Goal: Task Accomplishment & Management: Manage account settings

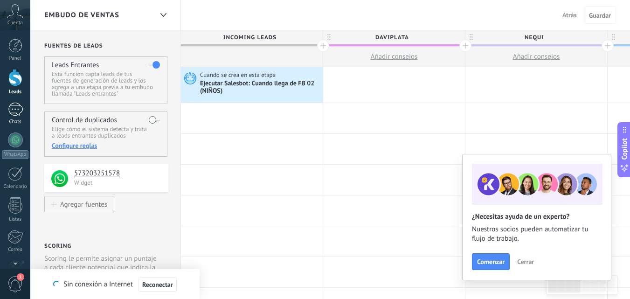
click at [14, 110] on div at bounding box center [15, 110] width 15 height 14
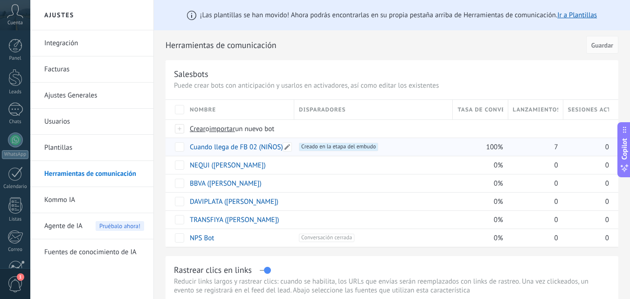
click at [239, 149] on link "Cuando llega de FB 02 (NIÑOS)" at bounding box center [236, 147] width 93 height 9
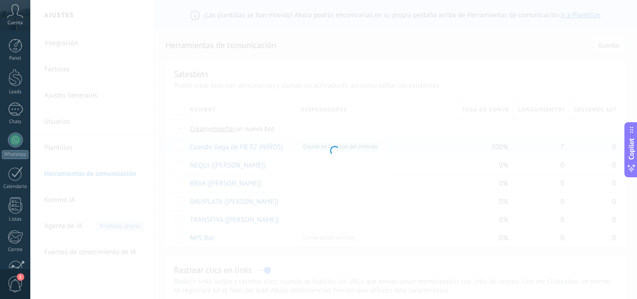
type input "**********"
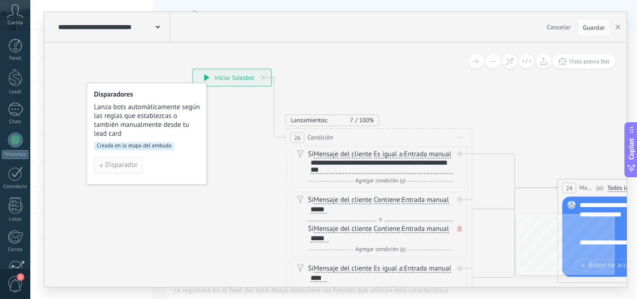
click at [121, 163] on span "Disparador" at bounding box center [121, 165] width 32 height 7
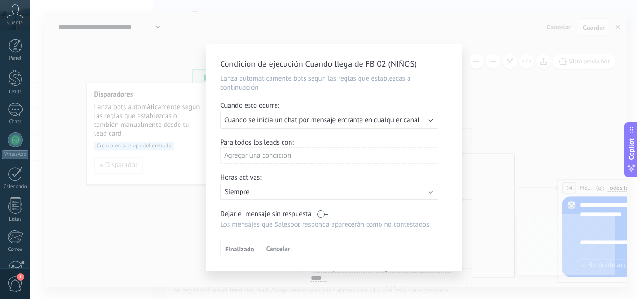
click at [275, 125] on div "Ejecutar: Cuando se inicia un chat por mensaje entrante en cualquier canal" at bounding box center [329, 120] width 218 height 17
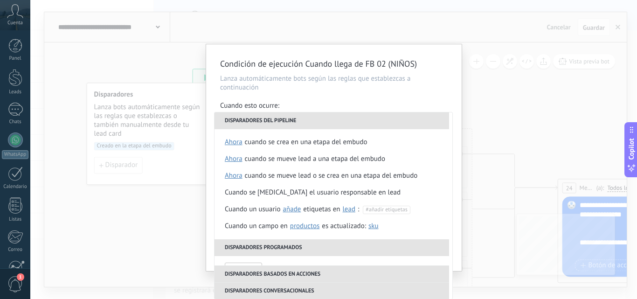
click at [275, 125] on li "Disparadores del pipeline" at bounding box center [331, 120] width 234 height 17
click at [525, 99] on div "Condición de ejecución Cuando llega de FB 02 (NIÑOS) Lanza automáticamente bots…" at bounding box center [333, 149] width 606 height 299
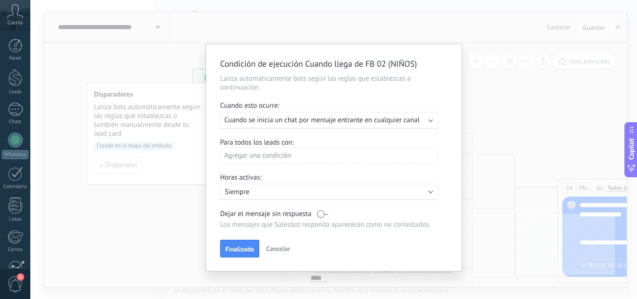
click at [366, 155] on div "Agregar una condición" at bounding box center [329, 155] width 218 height 16
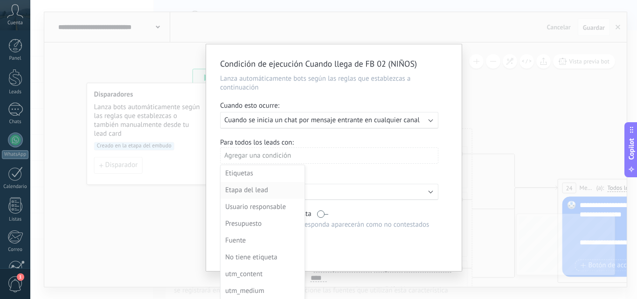
click at [264, 191] on div "Etapa del lead" at bounding box center [261, 190] width 73 height 13
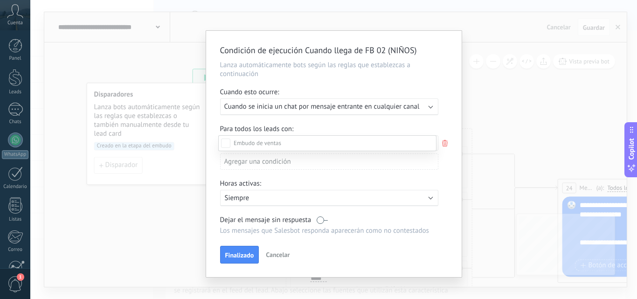
click at [0, 0] on div "Incoming leads" at bounding box center [0, 0] width 0 height 0
click at [372, 127] on div at bounding box center [333, 149] width 606 height 299
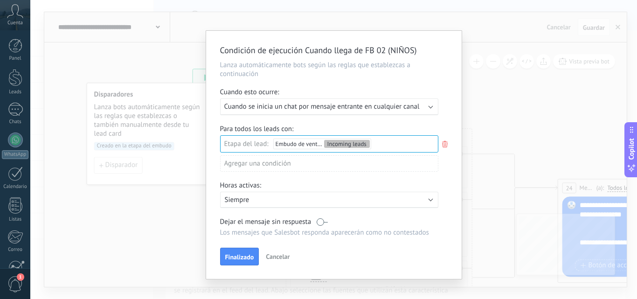
scroll to position [11, 0]
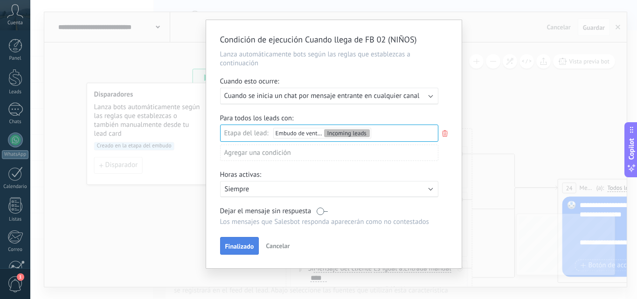
click at [233, 242] on button "Finalizado" at bounding box center [239, 246] width 39 height 18
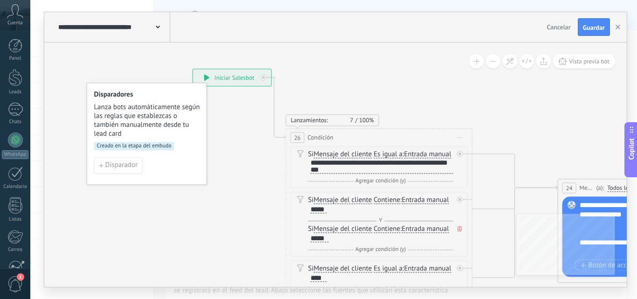
scroll to position [0, 0]
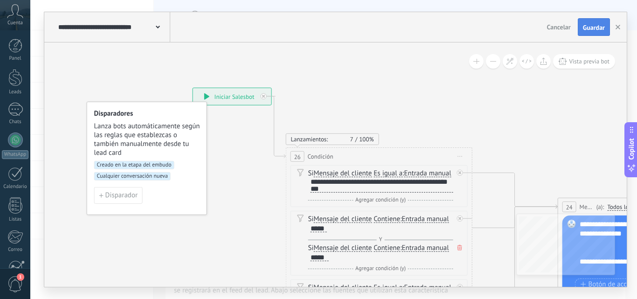
click at [588, 28] on span "Guardar" at bounding box center [594, 27] width 22 height 7
click at [14, 107] on div at bounding box center [15, 110] width 15 height 14
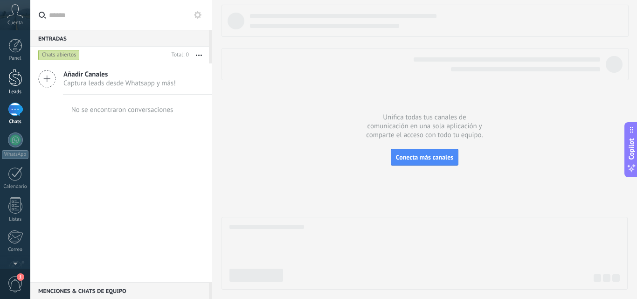
click at [18, 82] on div at bounding box center [15, 77] width 14 height 17
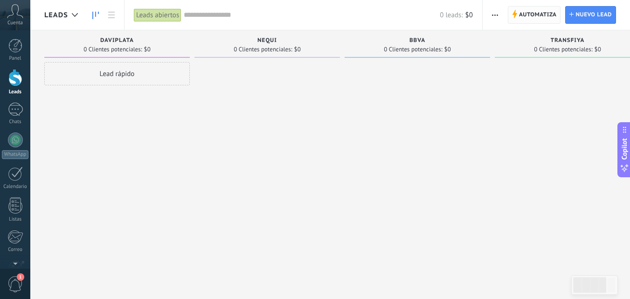
click at [536, 18] on span "Automatiza" at bounding box center [538, 15] width 38 height 17
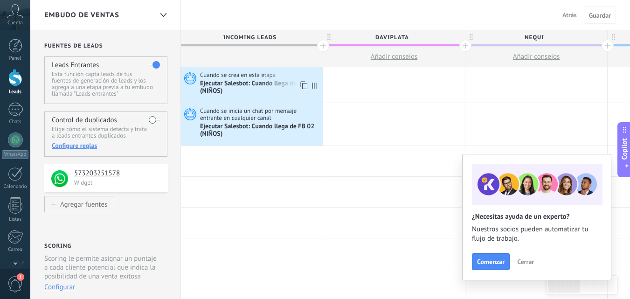
click at [190, 76] on icon at bounding box center [189, 78] width 16 height 14
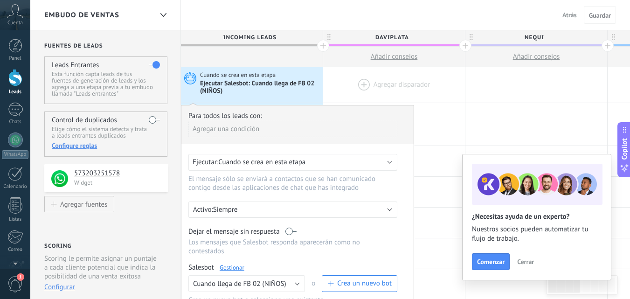
click at [353, 85] on div at bounding box center [394, 84] width 142 height 35
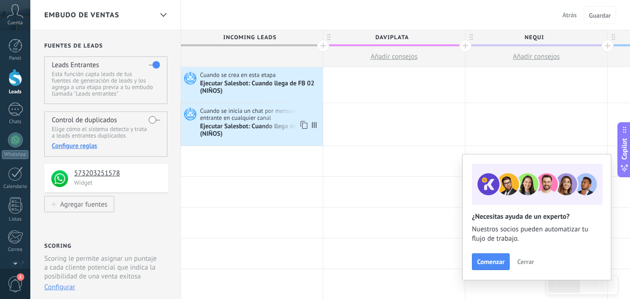
click at [184, 110] on icon at bounding box center [189, 114] width 16 height 14
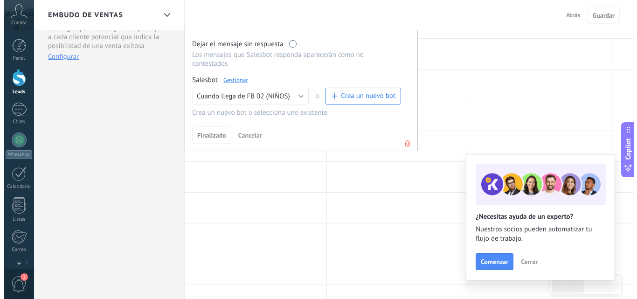
scroll to position [231, 0]
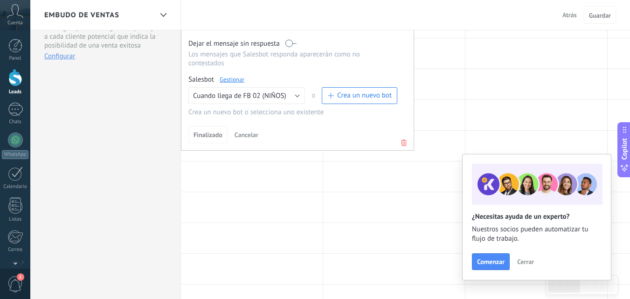
click at [233, 81] on link "Gestionar" at bounding box center [232, 80] width 25 height 8
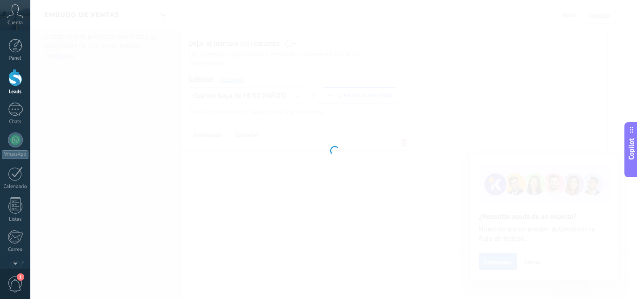
type input "**********"
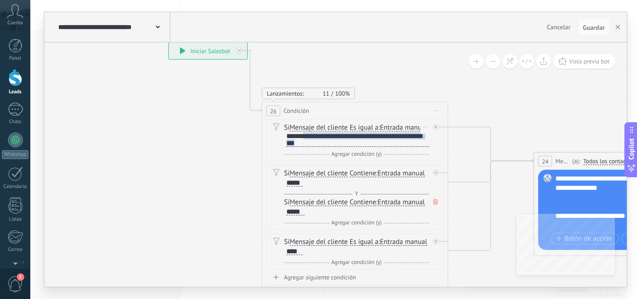
scroll to position [0, 0]
drag, startPoint x: 324, startPoint y: 151, endPoint x: 285, endPoint y: 145, distance: 39.8
click at [285, 145] on div "**********" at bounding box center [356, 139] width 145 height 15
copy div "**********"
drag, startPoint x: 311, startPoint y: 193, endPoint x: 288, endPoint y: 191, distance: 23.0
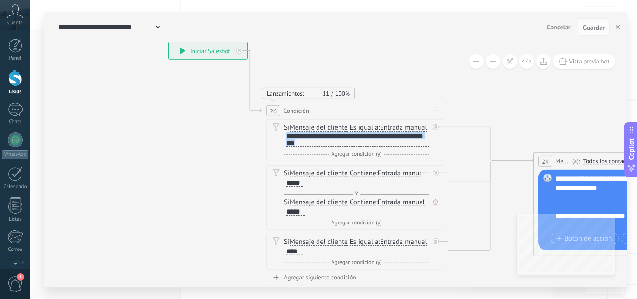
click at [266, 181] on div "Si Mensaje del cliente Mensaje del cliente Comentario del cliente El cliente Có…" at bounding box center [354, 197] width 177 height 65
drag, startPoint x: 305, startPoint y: 193, endPoint x: 287, endPoint y: 194, distance: 18.7
click at [287, 187] on div "Si Mensaje del cliente Mensaje del cliente Comentario del cliente El cliente Có…" at bounding box center [356, 178] width 145 height 19
drag, startPoint x: 301, startPoint y: 194, endPoint x: 275, endPoint y: 194, distance: 26.1
click at [275, 194] on div "Si Mensaje del cliente Mensaje del cliente Comentario del cliente El cliente Có…" at bounding box center [354, 197] width 177 height 65
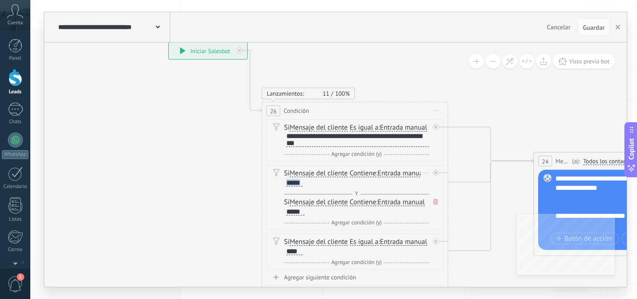
copy div "*****"
drag, startPoint x: 304, startPoint y: 220, endPoint x: 278, endPoint y: 223, distance: 26.2
click at [278, 223] on div "Si Mensaje del cliente Mensaje del cliente Comentario del cliente El cliente Có…" at bounding box center [354, 197] width 177 height 65
copy div "*****"
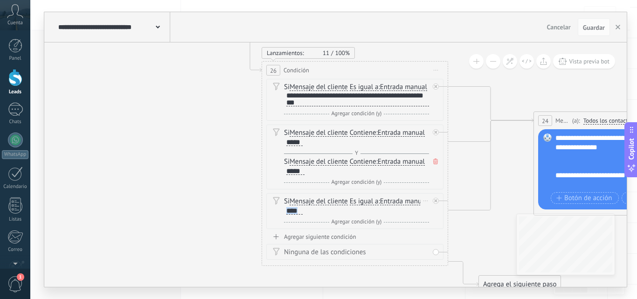
drag, startPoint x: 349, startPoint y: 219, endPoint x: 330, endPoint y: 219, distance: 18.6
click at [330, 215] on div "Si Mensaje del cliente Mensaje del cliente Comentario del cliente El cliente Có…" at bounding box center [356, 206] width 145 height 19
copy div "****"
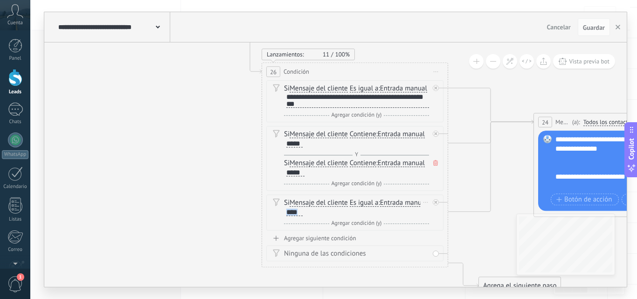
click at [372, 207] on span "Es igual a" at bounding box center [364, 202] width 29 height 7
click at [372, 209] on button "Es igual a" at bounding box center [403, 202] width 117 height 17
click at [372, 240] on li "Contiene" at bounding box center [397, 235] width 116 height 16
click at [581, 29] on button "Guardar" at bounding box center [594, 27] width 32 height 18
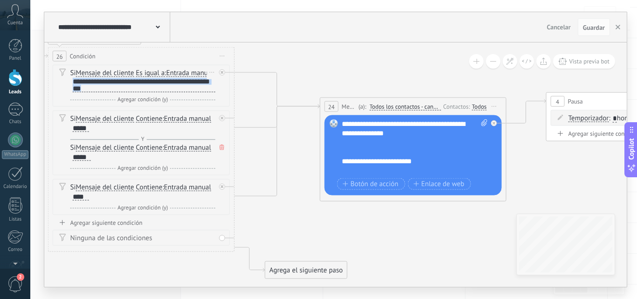
drag, startPoint x: 119, startPoint y: 98, endPoint x: 74, endPoint y: 90, distance: 46.0
click at [74, 90] on div "**********" at bounding box center [144, 85] width 143 height 14
copy div "**********"
drag, startPoint x: 90, startPoint y: 138, endPoint x: 64, endPoint y: 133, distance: 26.2
click at [64, 133] on div "Si Mensaje del cliente Mensaje del cliente Comentario del cliente El cliente Có…" at bounding box center [141, 142] width 177 height 65
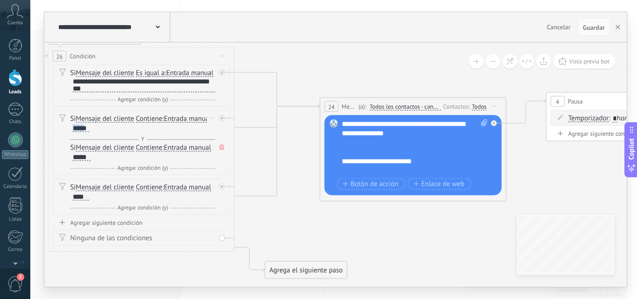
drag, startPoint x: 85, startPoint y: 136, endPoint x: 64, endPoint y: 136, distance: 21.0
click at [64, 136] on div "Si Mensaje del cliente Mensaje del cliente Comentario del cliente El cliente Có…" at bounding box center [141, 142] width 177 height 65
drag, startPoint x: 89, startPoint y: 137, endPoint x: 69, endPoint y: 138, distance: 20.1
click at [69, 138] on div "Si Mensaje del cliente Mensaje del cliente Comentario del cliente El cliente Có…" at bounding box center [141, 142] width 177 height 65
copy div "*****"
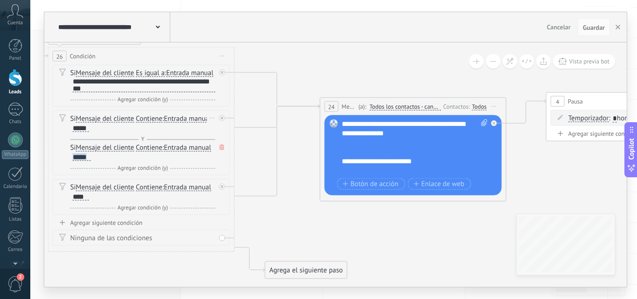
drag, startPoint x: 90, startPoint y: 168, endPoint x: 65, endPoint y: 169, distance: 25.2
click at [65, 169] on div "Si Mensaje del cliente Mensaje del cliente Comentario del cliente El cliente Có…" at bounding box center [141, 142] width 177 height 65
copy div "*****"
click at [357, 139] on div "**********" at bounding box center [415, 147] width 146 height 56
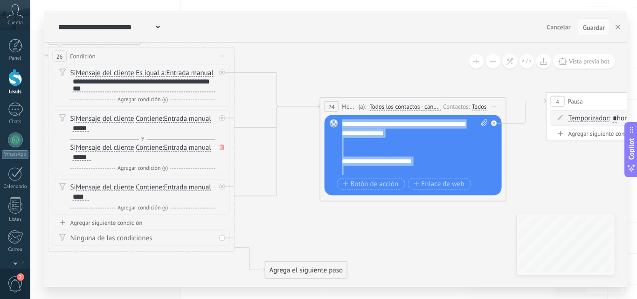
copy div "**********"
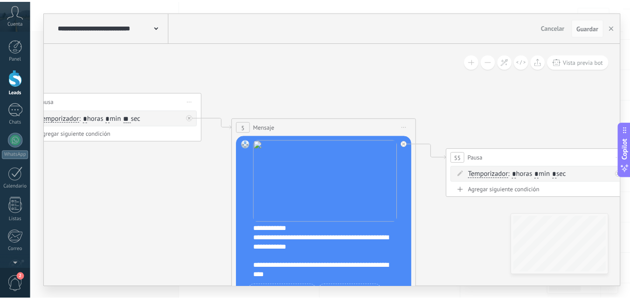
scroll to position [48, 0]
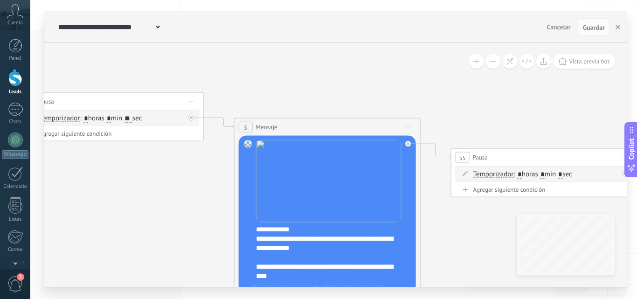
click at [298, 256] on div "**********" at bounding box center [333, 254] width 155 height 56
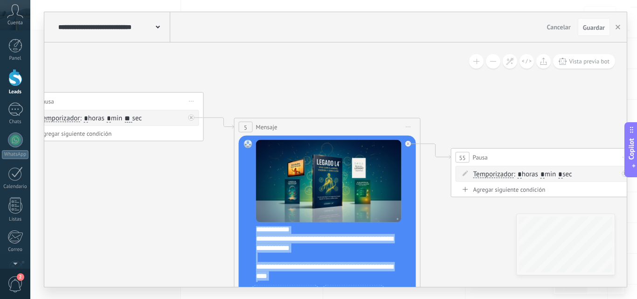
copy div "**********"
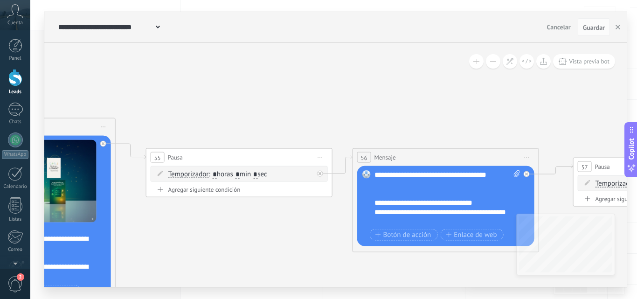
click at [381, 192] on div "**********" at bounding box center [447, 198] width 146 height 56
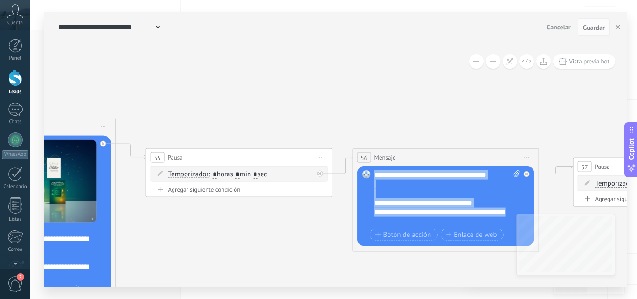
copy div "**********"
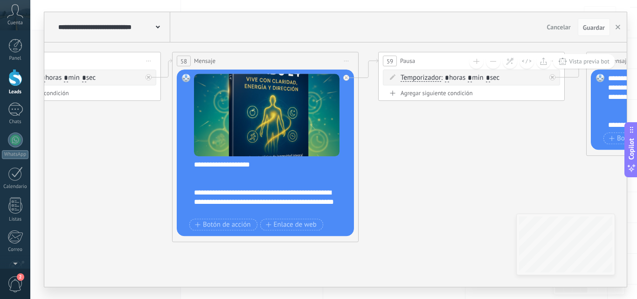
click at [233, 197] on div "**********" at bounding box center [271, 188] width 155 height 56
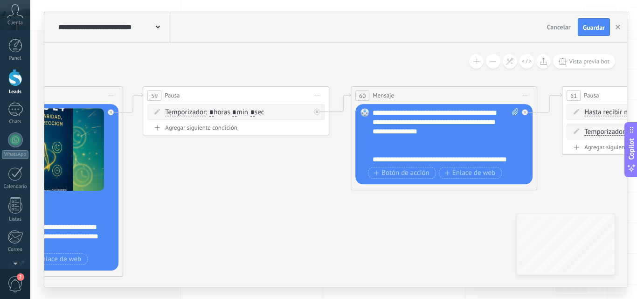
click at [409, 121] on div "**********" at bounding box center [445, 136] width 146 height 56
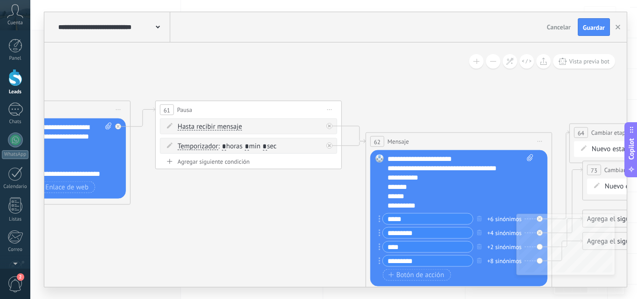
click at [398, 166] on div "**********" at bounding box center [460, 182] width 146 height 56
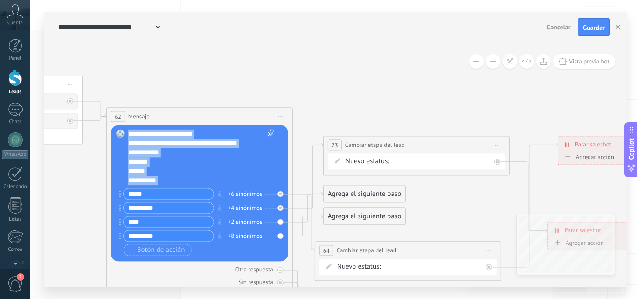
drag, startPoint x: 361, startPoint y: 105, endPoint x: 365, endPoint y: 248, distance: 142.7
click at [365, 248] on span "Cambiar etapa del lead" at bounding box center [367, 250] width 60 height 9
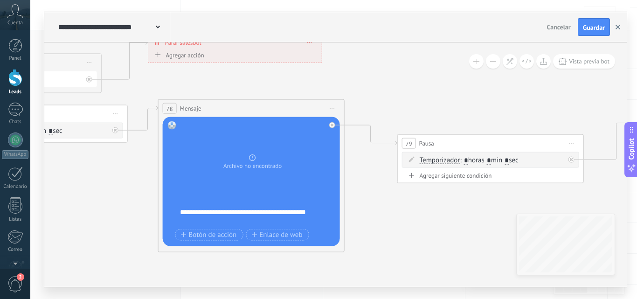
click at [613, 28] on button "button" at bounding box center [618, 27] width 14 height 18
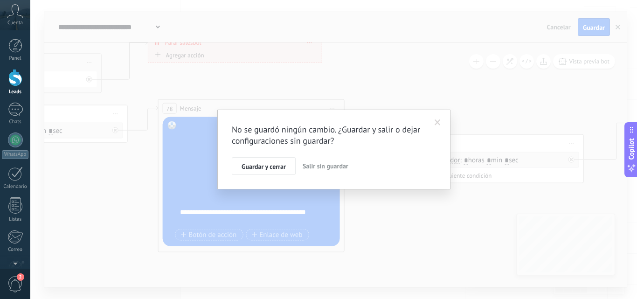
click at [323, 169] on span "Salir sin guardar" at bounding box center [326, 166] width 46 height 8
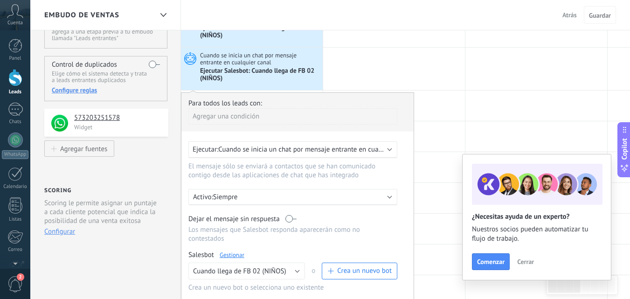
scroll to position [0, 0]
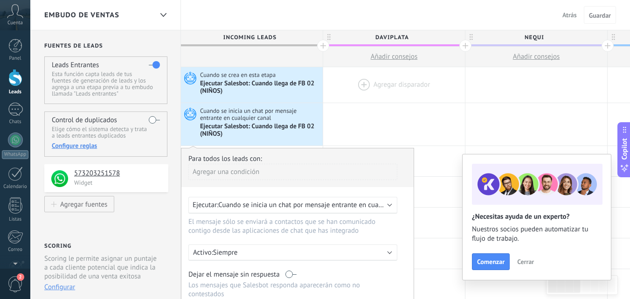
click at [367, 84] on div at bounding box center [394, 84] width 142 height 35
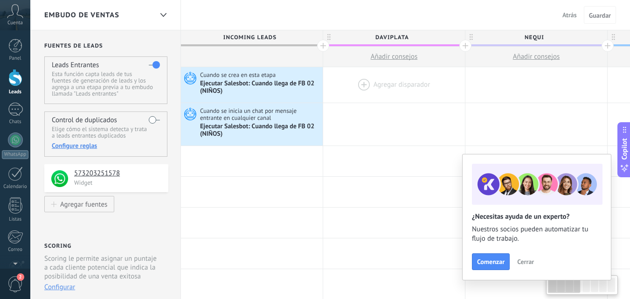
click at [361, 82] on div at bounding box center [394, 84] width 142 height 35
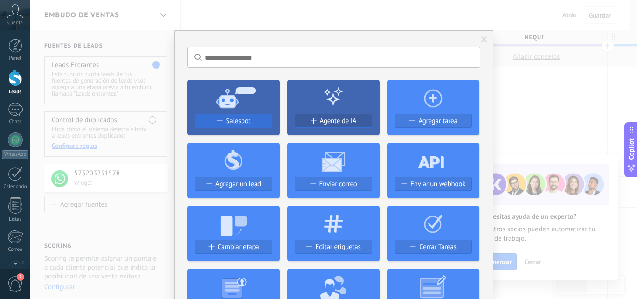
click at [256, 120] on div "Salesbot" at bounding box center [233, 121] width 76 height 8
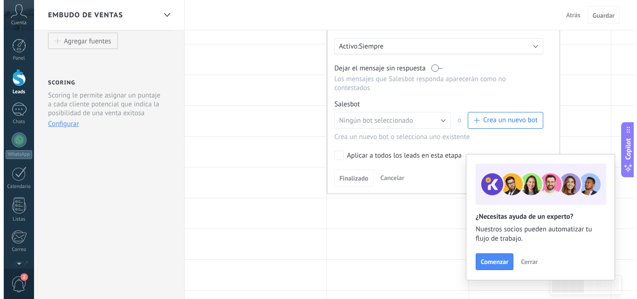
scroll to position [168, 0]
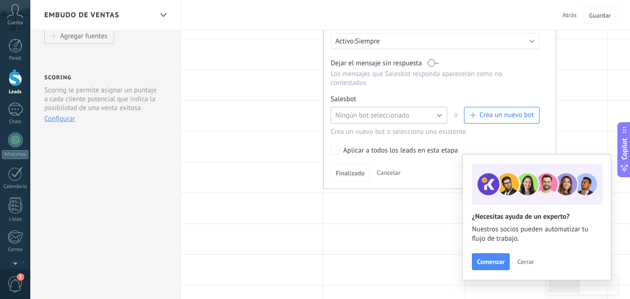
click at [357, 118] on span "Ningún bot seleccionado" at bounding box center [372, 115] width 74 height 9
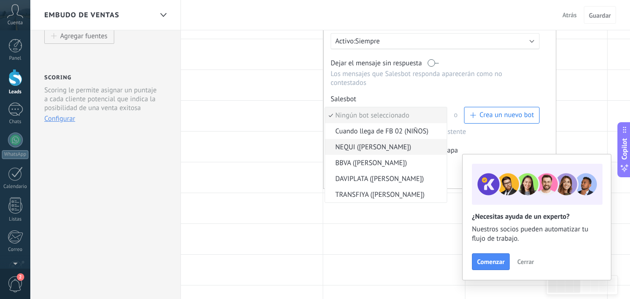
click at [363, 145] on span "NEQUI ([PERSON_NAME])" at bounding box center [384, 147] width 119 height 9
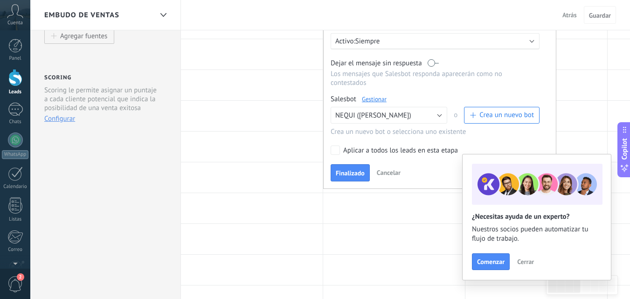
click at [385, 103] on link "Gestionar" at bounding box center [374, 99] width 25 height 8
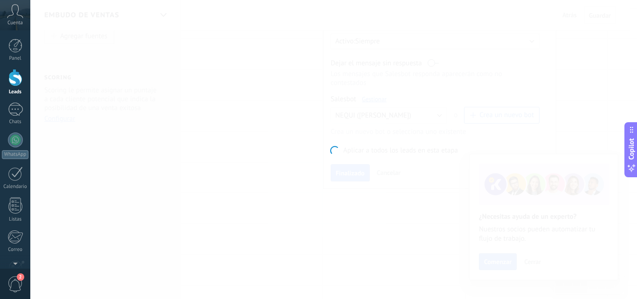
type input "**********"
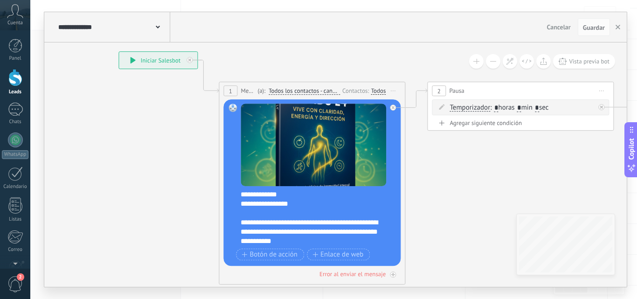
scroll to position [65, 0]
click at [299, 223] on div "**********" at bounding box center [318, 218] width 155 height 56
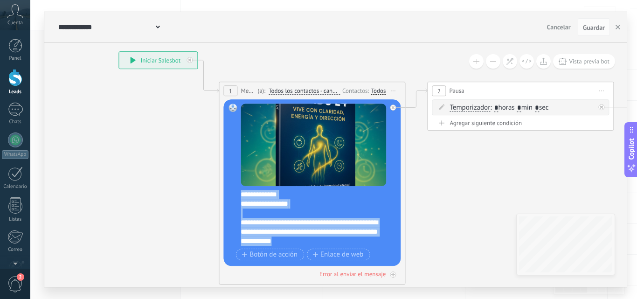
click at [278, 197] on div "**********" at bounding box center [318, 218] width 155 height 56
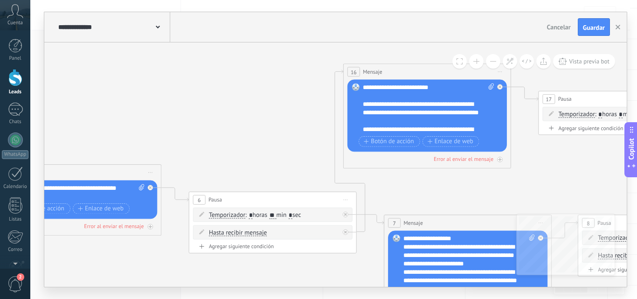
click at [370, 94] on div "**********" at bounding box center [428, 108] width 131 height 50
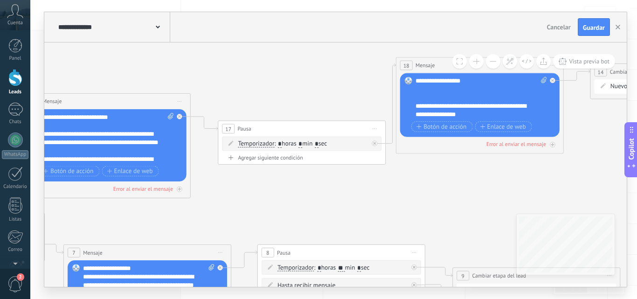
click at [453, 92] on div "**********" at bounding box center [480, 98] width 131 height 42
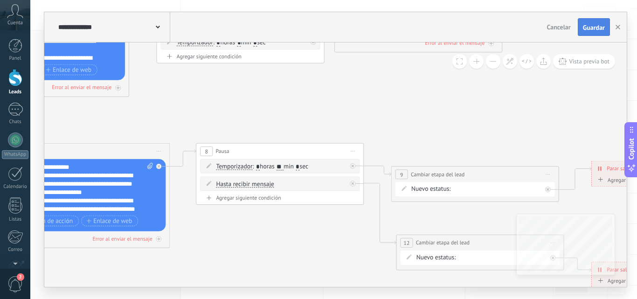
click at [592, 27] on span "Guardar" at bounding box center [594, 27] width 22 height 7
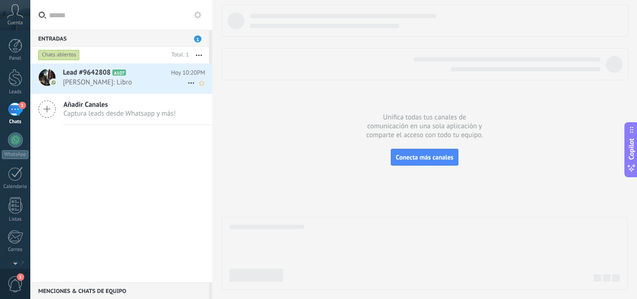
click at [69, 78] on span "Miguel Linares: Libro" at bounding box center [125, 82] width 124 height 9
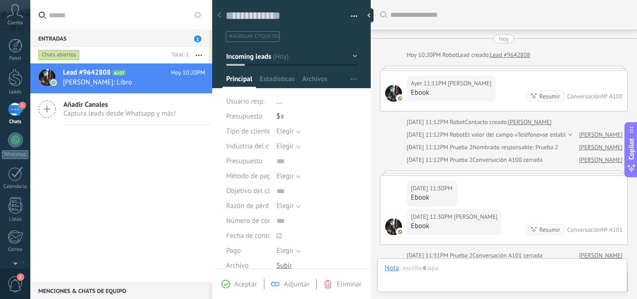
scroll to position [618, 0]
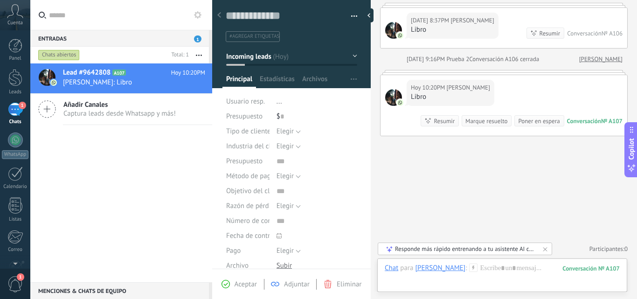
click at [337, 290] on div "Aceptar Adjuntar Eliminar" at bounding box center [291, 284] width 158 height 30
click at [336, 279] on div "Aceptar Adjuntar Eliminar" at bounding box center [291, 284] width 154 height 11
click at [336, 281] on div "Eliminar" at bounding box center [343, 284] width 38 height 8
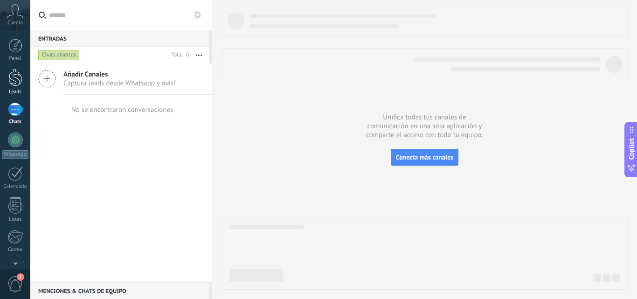
click at [12, 73] on div at bounding box center [15, 77] width 14 height 17
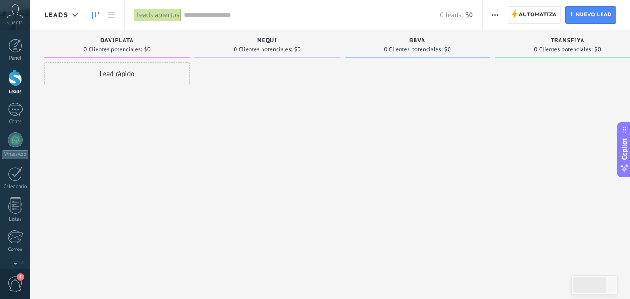
click at [530, 17] on span "Automatiza" at bounding box center [538, 15] width 38 height 17
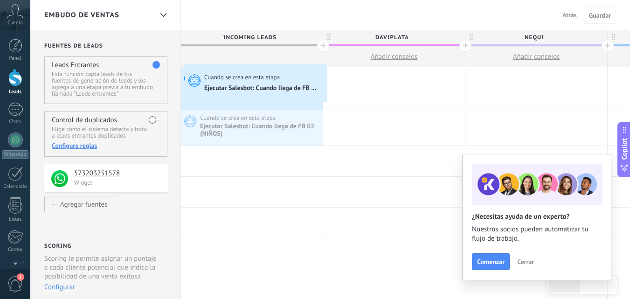
drag, startPoint x: 193, startPoint y: 121, endPoint x: 187, endPoint y: 66, distance: 54.8
click at [187, 110] on div "Cuando se crea en esta etapa Ejecutar Salesbot: Cuando llega de FB 02 (NIÑOS) A…" at bounding box center [252, 127] width 142 height 35
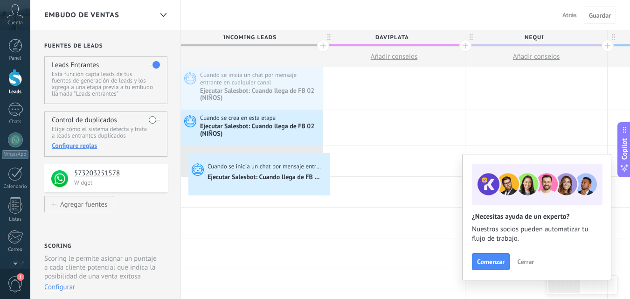
drag, startPoint x: 188, startPoint y: 72, endPoint x: 190, endPoint y: 153, distance: 81.6
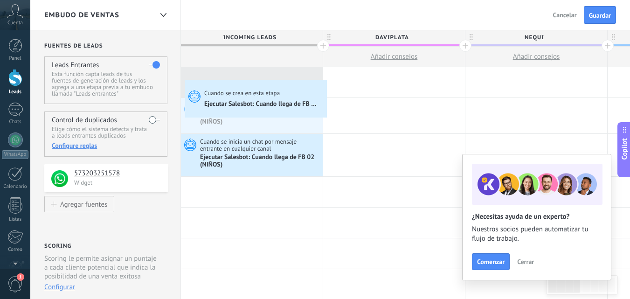
drag, startPoint x: 188, startPoint y: 106, endPoint x: 187, endPoint y: 82, distance: 24.3
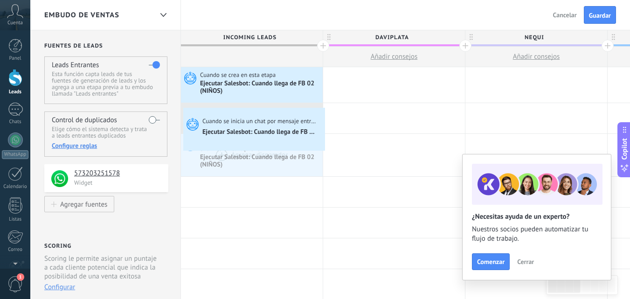
drag, startPoint x: 188, startPoint y: 145, endPoint x: 186, endPoint y: 110, distance: 34.6
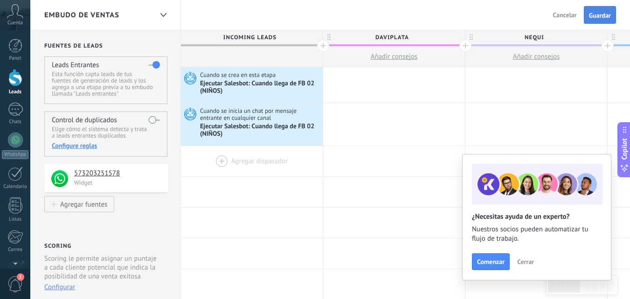
click at [599, 13] on span "Guardar" at bounding box center [600, 15] width 22 height 7
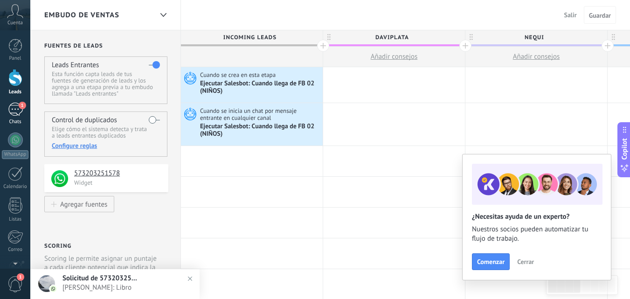
click at [10, 108] on div "1" at bounding box center [15, 110] width 15 height 14
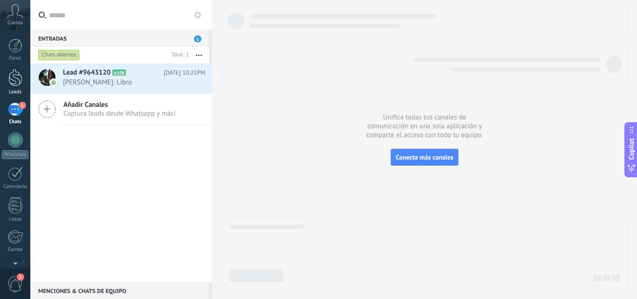
click at [6, 83] on link "Leads" at bounding box center [15, 82] width 30 height 26
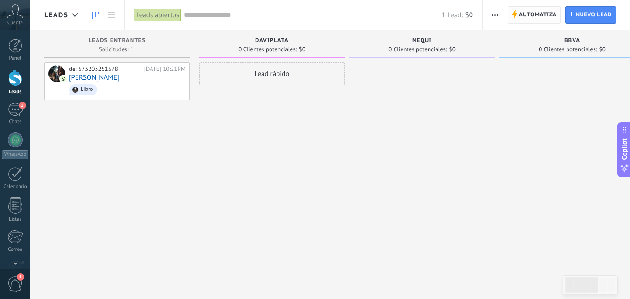
click at [522, 19] on span "Automatiza" at bounding box center [538, 15] width 38 height 17
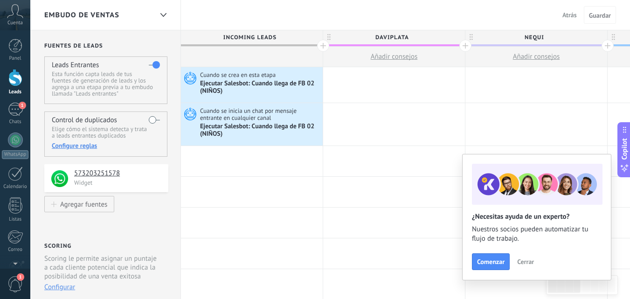
click at [79, 147] on div "Configure reglas" at bounding box center [106, 145] width 108 height 8
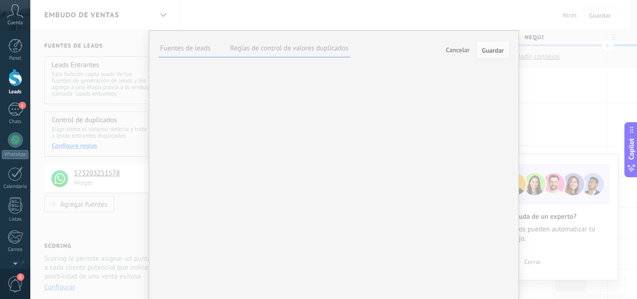
click at [450, 42] on div "Cancelar Guardar" at bounding box center [475, 50] width 67 height 18
click at [450, 45] on button "Cancelar" at bounding box center [457, 50] width 31 height 14
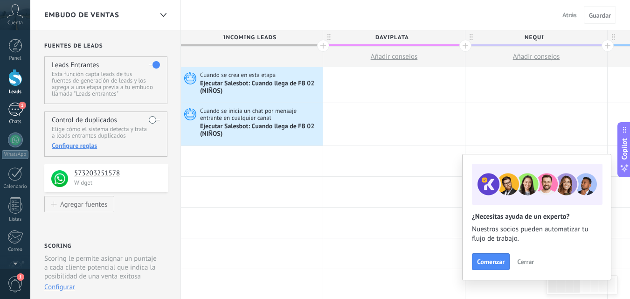
click at [11, 111] on div "1" at bounding box center [15, 110] width 15 height 14
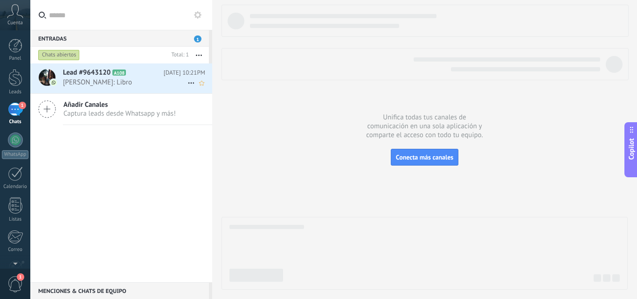
click at [120, 83] on span "Miguel Linares: Libro" at bounding box center [125, 82] width 124 height 9
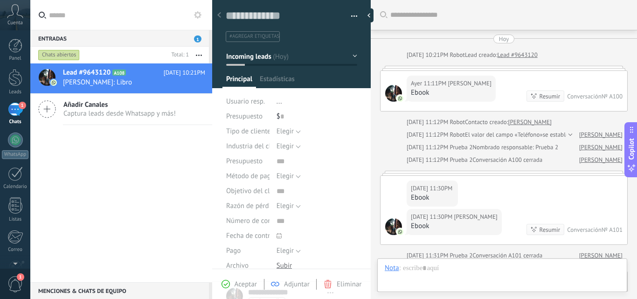
type textarea "**********"
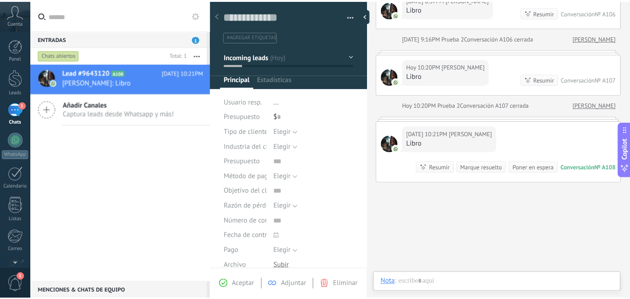
scroll to position [14, 0]
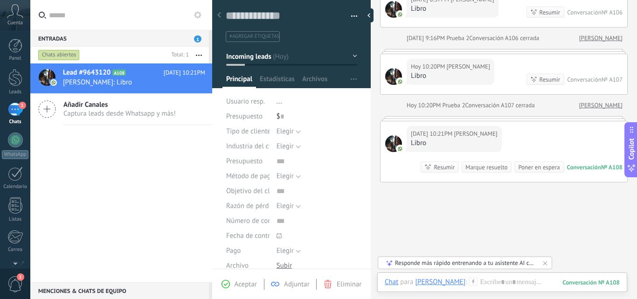
click at [337, 286] on span "Eliminar" at bounding box center [349, 284] width 25 height 9
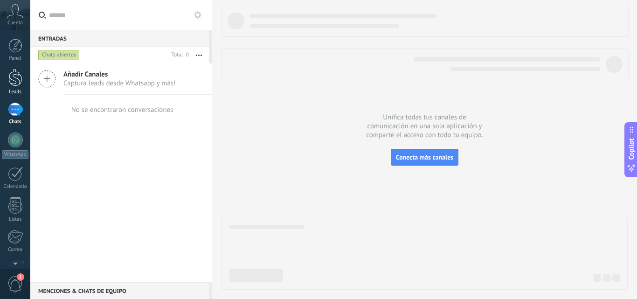
click at [8, 72] on div at bounding box center [15, 77] width 14 height 17
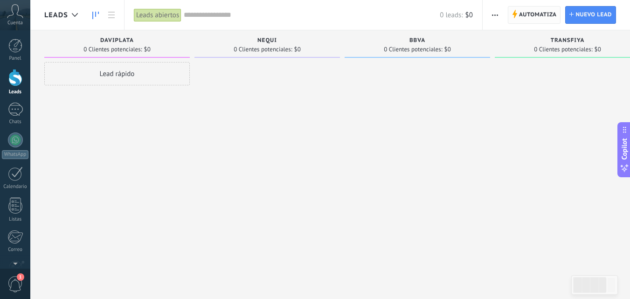
click at [538, 14] on span "Automatiza" at bounding box center [538, 15] width 38 height 17
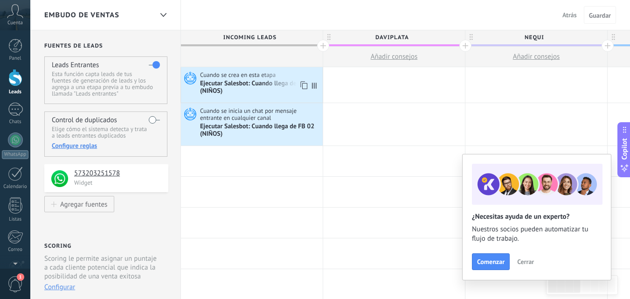
click at [213, 87] on div "Ejecutar Salesbot: Cuando llega de FB 02 (NIÑOS)" at bounding box center [260, 88] width 120 height 16
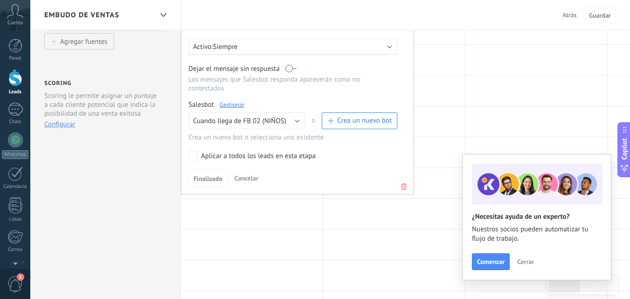
scroll to position [165, 0]
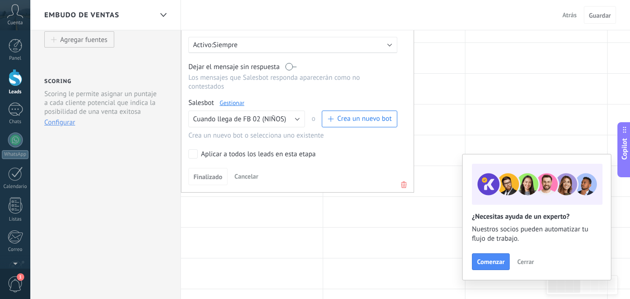
click at [405, 186] on icon at bounding box center [404, 184] width 10 height 11
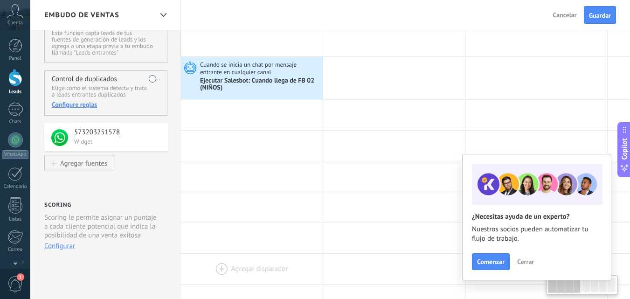
scroll to position [0, 0]
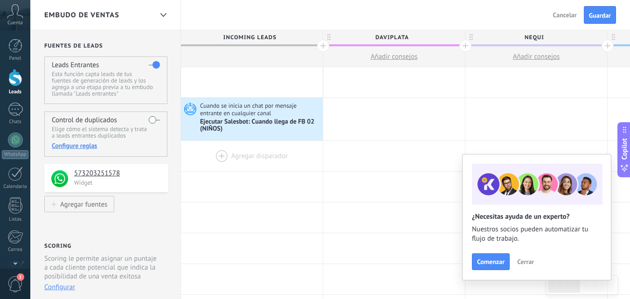
click at [219, 157] on div at bounding box center [252, 156] width 142 height 30
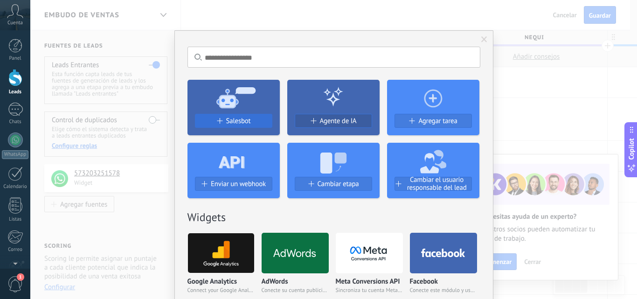
click at [232, 125] on button "Salesbot" at bounding box center [233, 121] width 77 height 14
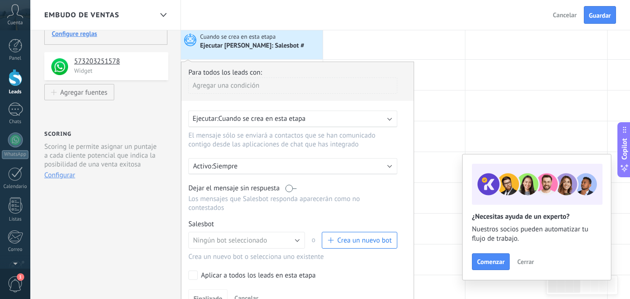
scroll to position [112, 0]
click at [260, 82] on div "Agregar una condición" at bounding box center [292, 85] width 209 height 16
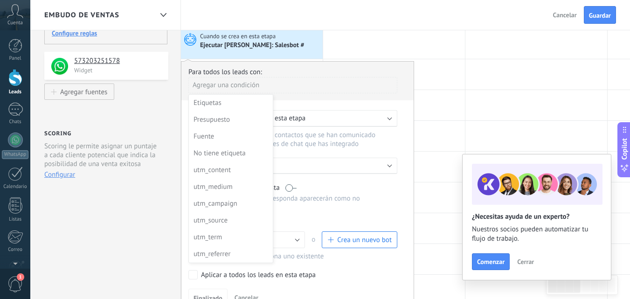
click at [260, 82] on div at bounding box center [297, 187] width 232 height 251
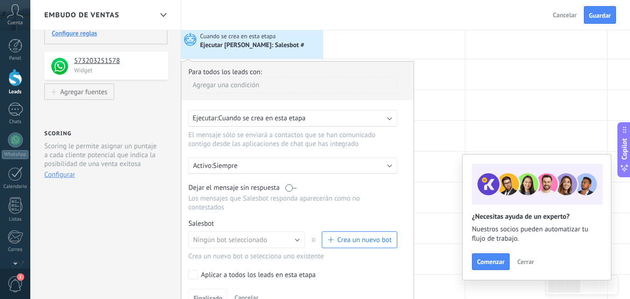
scroll to position [0, 0]
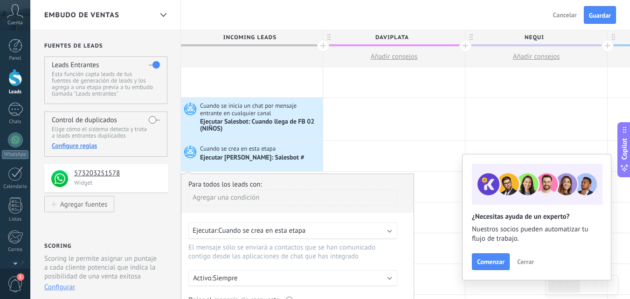
click at [572, 10] on button "Cancelar" at bounding box center [564, 15] width 31 height 14
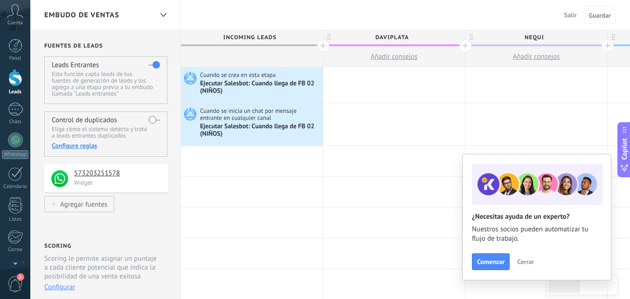
click at [571, 10] on button "Salir" at bounding box center [570, 15] width 20 height 14
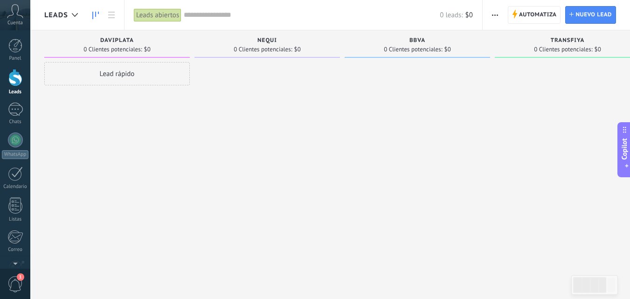
click at [492, 10] on span "button" at bounding box center [495, 15] width 6 height 18
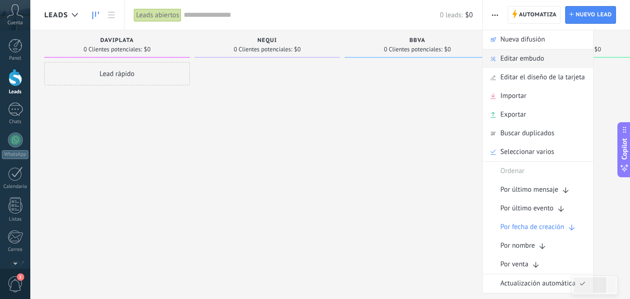
click at [502, 55] on span "Editar embudo" at bounding box center [522, 58] width 44 height 19
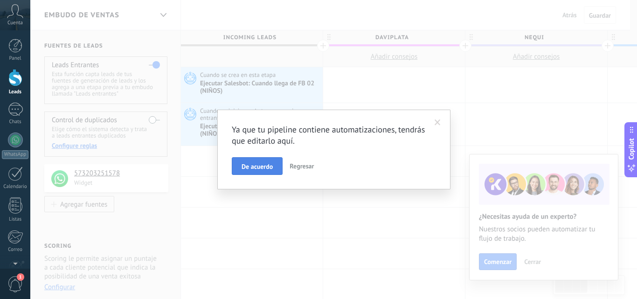
click at [265, 167] on span "De acuerdo" at bounding box center [256, 166] width 31 height 7
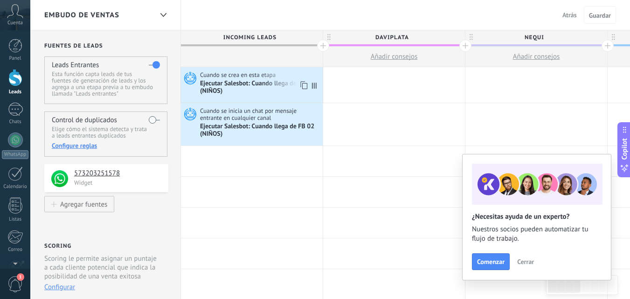
click at [196, 75] on icon at bounding box center [189, 78] width 16 height 14
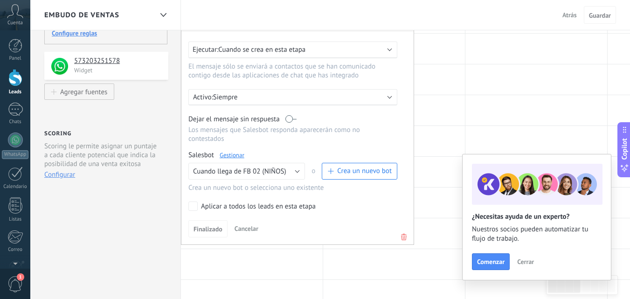
scroll to position [113, 0]
click at [340, 170] on span "Crea un nuevo bot" at bounding box center [364, 170] width 55 height 9
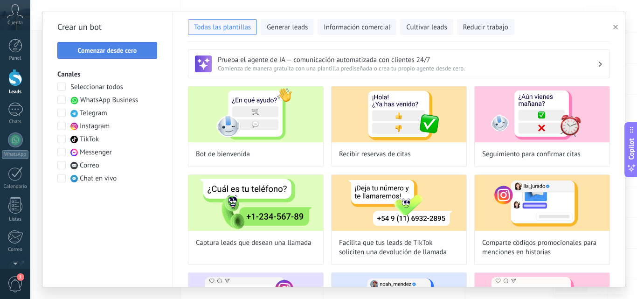
click at [105, 54] on span "Comenzar desde cero" at bounding box center [107, 50] width 59 height 7
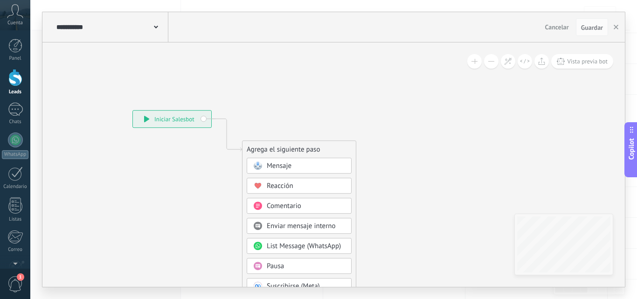
click at [293, 166] on div "Mensaje" at bounding box center [306, 165] width 78 height 9
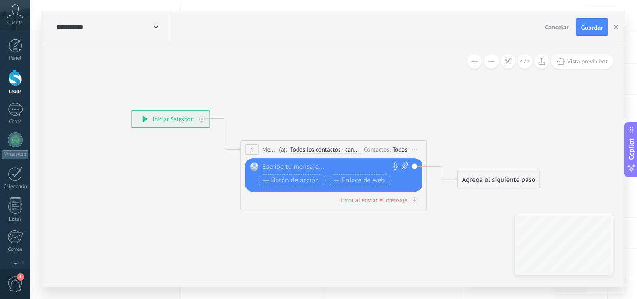
click at [415, 149] on icon at bounding box center [415, 149] width 5 height 1
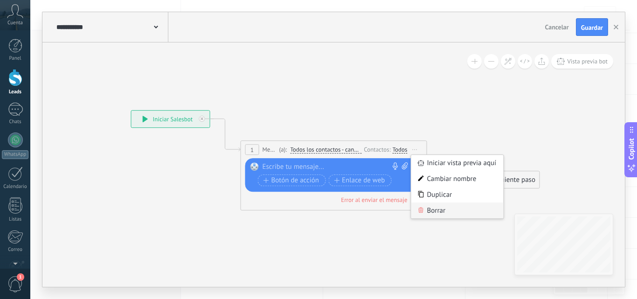
click at [422, 210] on icon at bounding box center [421, 210] width 6 height 6
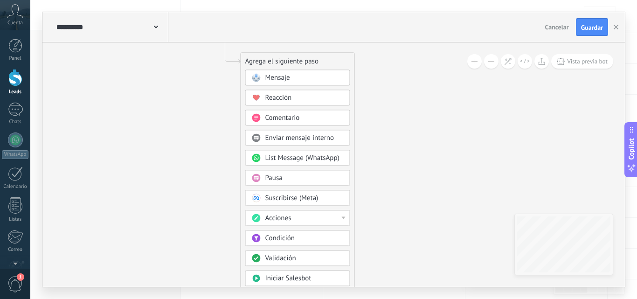
click at [292, 242] on span "Condición" at bounding box center [279, 238] width 29 height 9
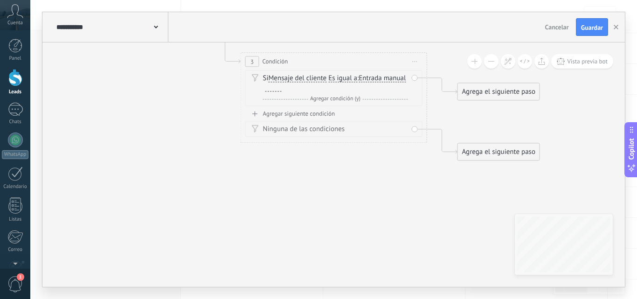
click at [282, 90] on div at bounding box center [273, 87] width 16 height 7
paste div
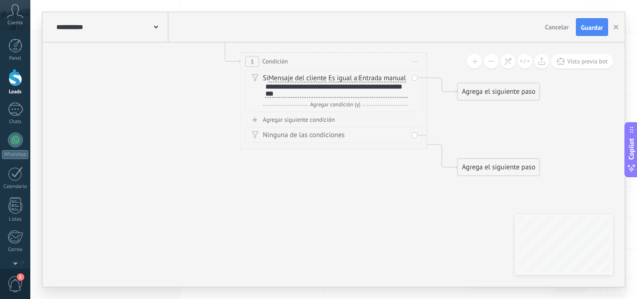
click at [336, 108] on span "Agregar condición (y)" at bounding box center [335, 104] width 55 height 7
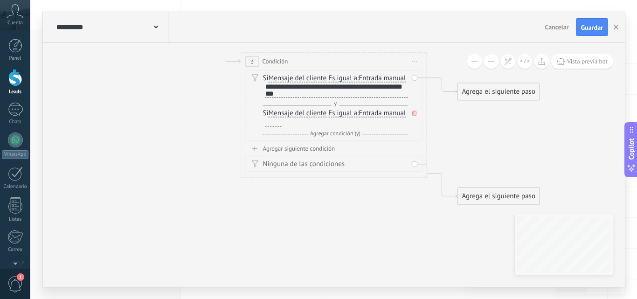
click at [282, 126] on div at bounding box center [273, 122] width 16 height 7
paste div
click at [293, 152] on div "Agregar siguiente condición" at bounding box center [333, 149] width 177 height 8
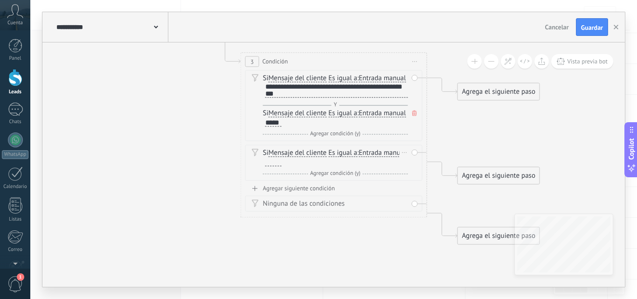
click at [282, 166] on div at bounding box center [273, 161] width 16 height 7
paste div
click at [314, 177] on span "Agregar condición (y)" at bounding box center [335, 173] width 55 height 7
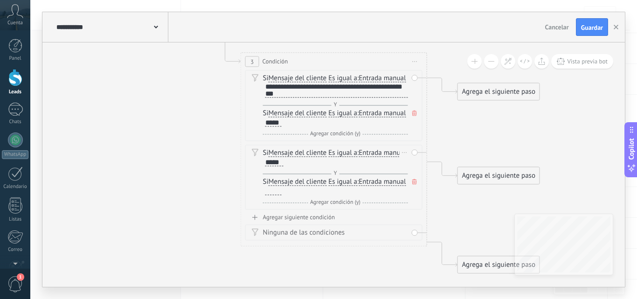
drag, startPoint x: 312, startPoint y: 200, endPoint x: 289, endPoint y: 200, distance: 23.8
click at [289, 196] on div "Si Mensaje del cliente Mensaje del cliente Comentario del cliente El cliente Có…" at bounding box center [335, 186] width 145 height 19
paste div
click at [324, 137] on span "Agregar condición (y)" at bounding box center [335, 133] width 55 height 7
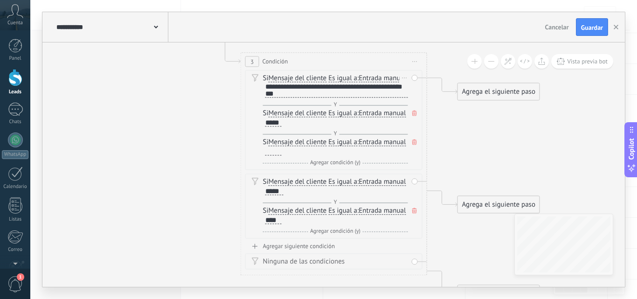
click at [410, 147] on span at bounding box center [414, 142] width 9 height 10
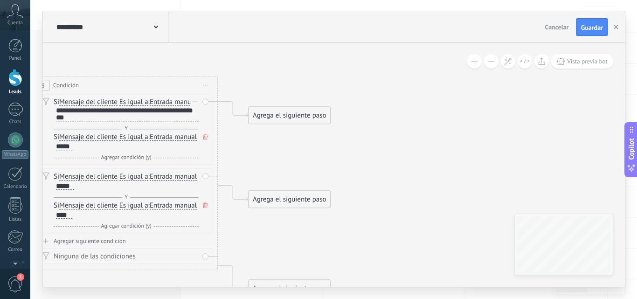
click at [303, 122] on div "Agrega el siguiente paso" at bounding box center [289, 115] width 82 height 15
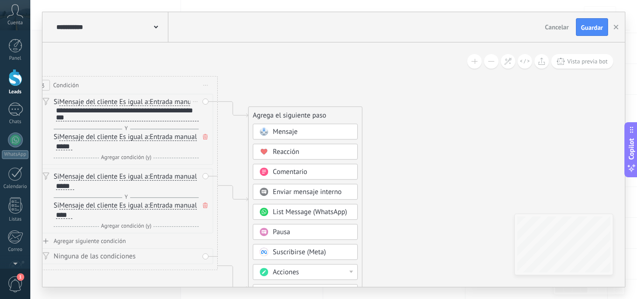
click at [307, 132] on div "Mensaje" at bounding box center [312, 131] width 78 height 9
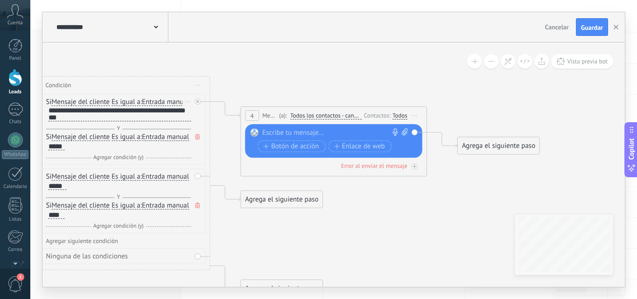
click at [316, 136] on div at bounding box center [331, 132] width 138 height 9
click at [559, 28] on span "Cancelar" at bounding box center [557, 27] width 24 height 8
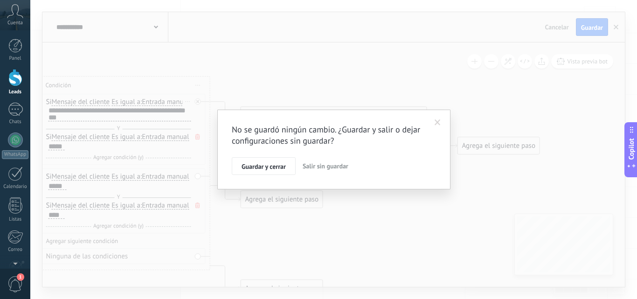
click at [305, 169] on span "Salir sin guardar" at bounding box center [326, 166] width 46 height 8
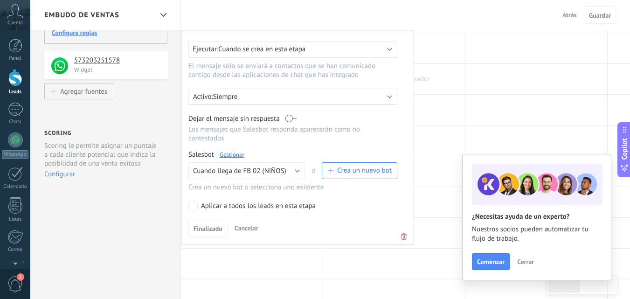
click at [464, 69] on div at bounding box center [394, 79] width 142 height 30
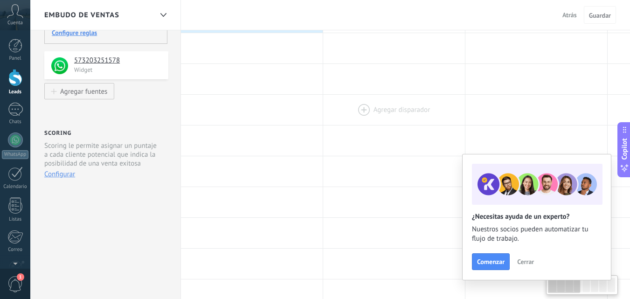
scroll to position [0, 0]
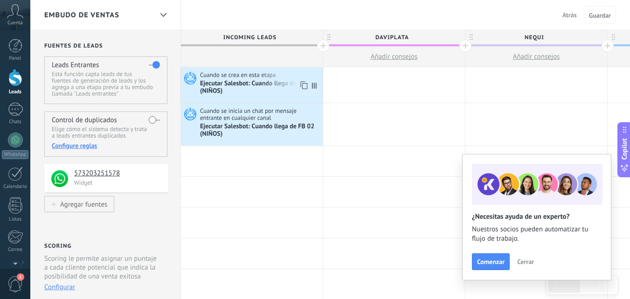
click at [256, 81] on div "Ejecutar Salesbot: Cuando llega de FB 02 (NIÑOS)" at bounding box center [260, 88] width 120 height 16
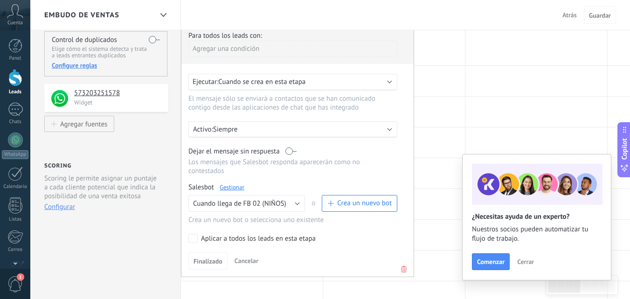
scroll to position [76, 0]
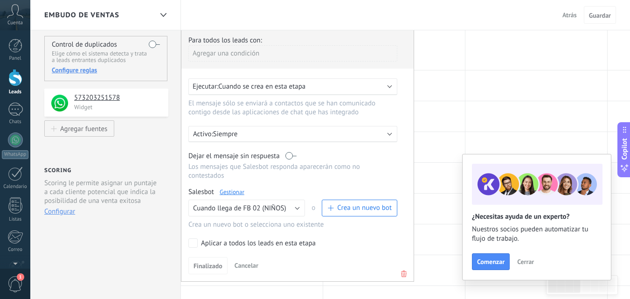
click at [292, 156] on label at bounding box center [290, 155] width 11 height 9
click at [248, 261] on button "Cancelar" at bounding box center [246, 265] width 31 height 14
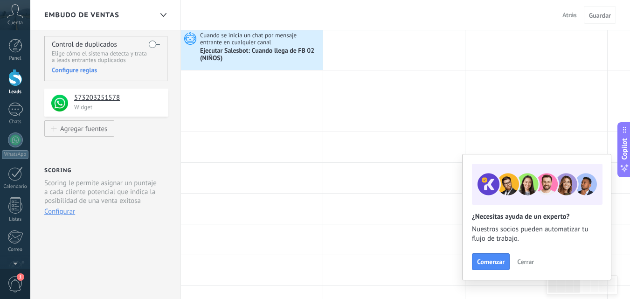
scroll to position [0, 0]
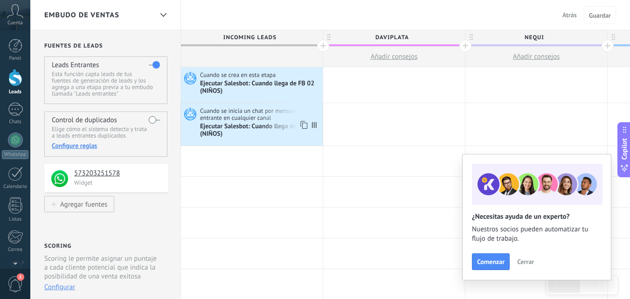
click at [187, 114] on icon at bounding box center [189, 114] width 16 height 14
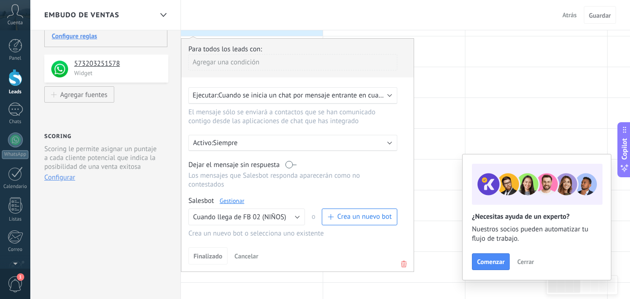
scroll to position [128, 0]
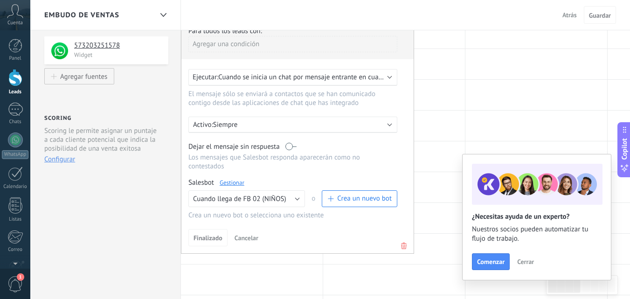
click at [234, 182] on link "Gestionar" at bounding box center [232, 183] width 25 height 8
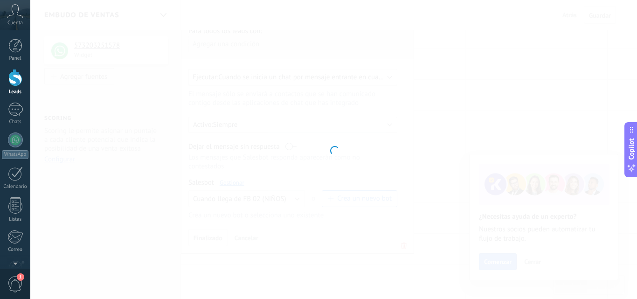
type input "**********"
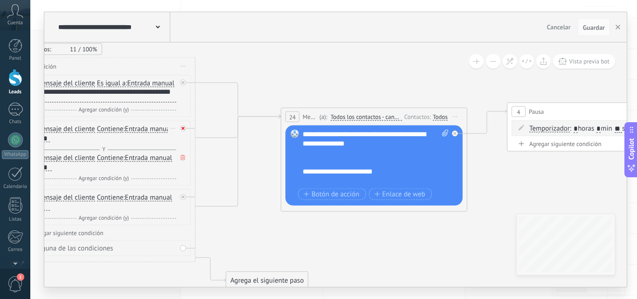
click at [186, 131] on div at bounding box center [183, 128] width 6 height 6
click at [179, 207] on div "Si Mensaje del cliente Mensaje del cliente Comentario del cliente El cliente Có…" at bounding box center [102, 207] width 177 height 36
click at [181, 200] on div at bounding box center [183, 197] width 6 height 6
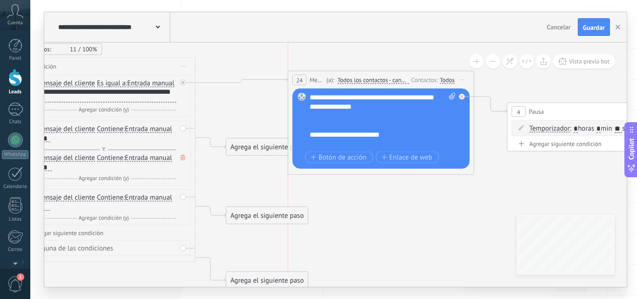
drag, startPoint x: 303, startPoint y: 117, endPoint x: 315, endPoint y: 81, distance: 38.5
click at [315, 81] on span "Mensaje" at bounding box center [317, 80] width 14 height 9
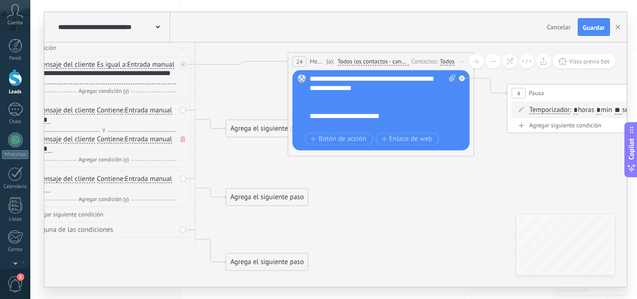
click at [556, 25] on span "Cancelar" at bounding box center [559, 27] width 24 height 8
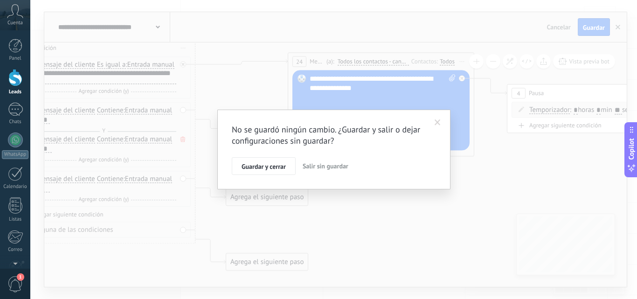
click at [314, 164] on span "Salir sin guardar" at bounding box center [326, 166] width 46 height 8
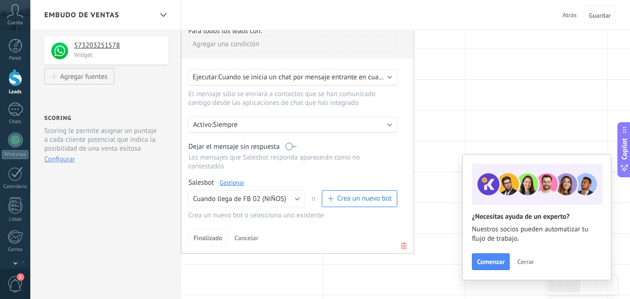
click at [234, 179] on link "Gestionar" at bounding box center [232, 183] width 25 height 8
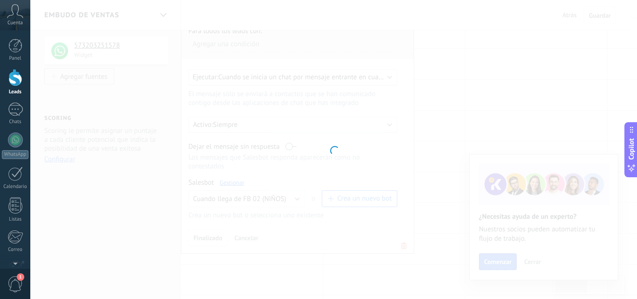
type input "**********"
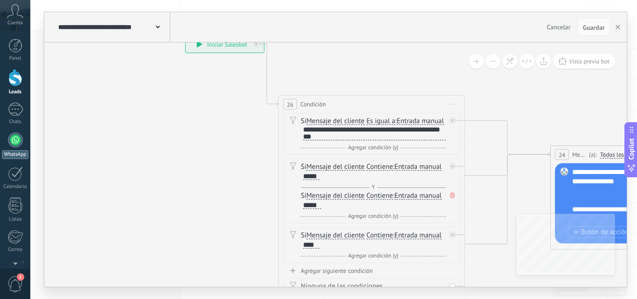
click at [14, 138] on div at bounding box center [15, 139] width 15 height 15
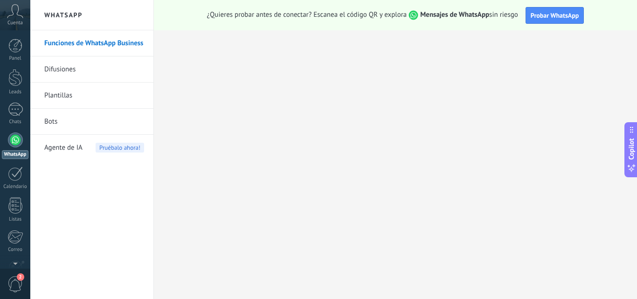
click at [17, 145] on div at bounding box center [15, 139] width 15 height 15
click at [11, 83] on div at bounding box center [15, 77] width 14 height 17
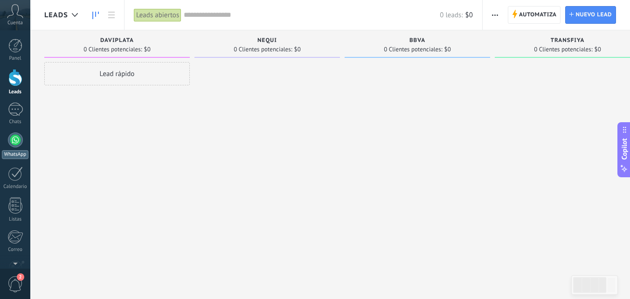
click at [12, 134] on div at bounding box center [15, 139] width 15 height 15
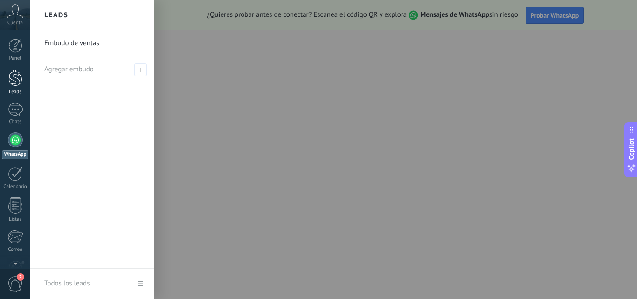
click at [13, 84] on div at bounding box center [15, 77] width 14 height 17
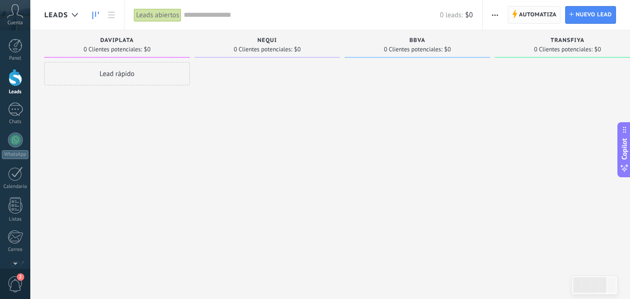
click at [544, 12] on span "Automatiza" at bounding box center [538, 15] width 38 height 17
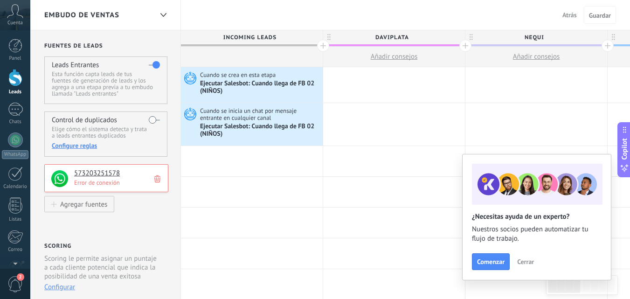
click at [156, 177] on icon at bounding box center [157, 178] width 6 height 9
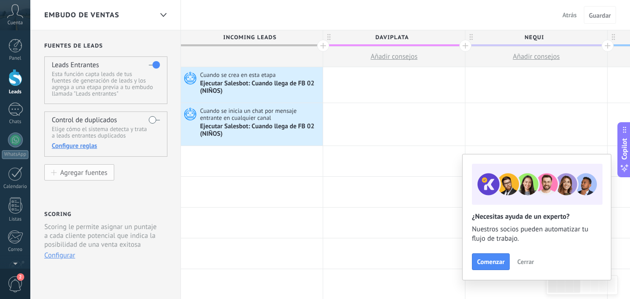
click at [83, 177] on button "Agregar fuentes" at bounding box center [79, 172] width 70 height 16
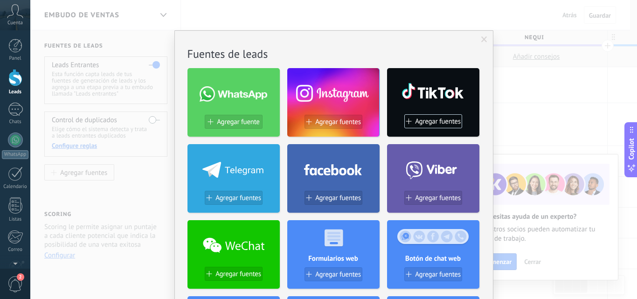
click at [481, 40] on span at bounding box center [484, 39] width 6 height 7
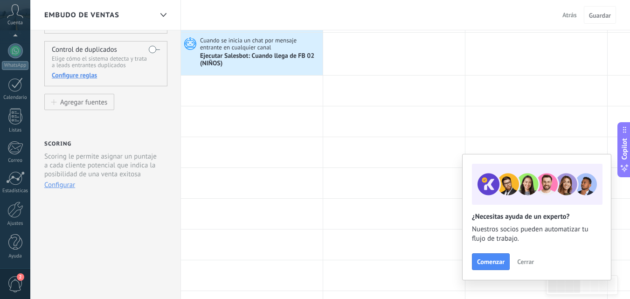
scroll to position [71, 0]
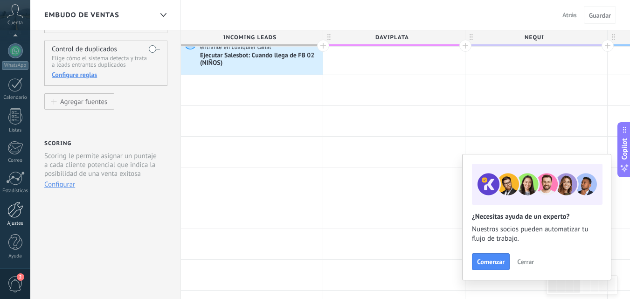
click at [14, 210] on div at bounding box center [15, 209] width 16 height 16
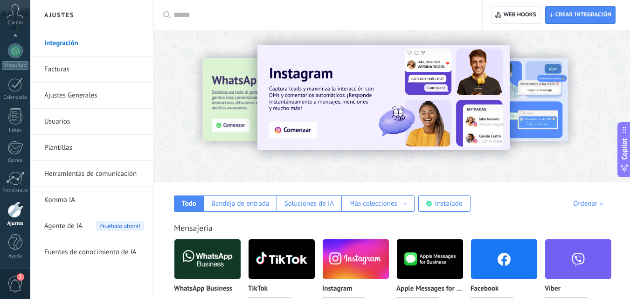
click at [209, 18] on input "text" at bounding box center [321, 15] width 296 height 10
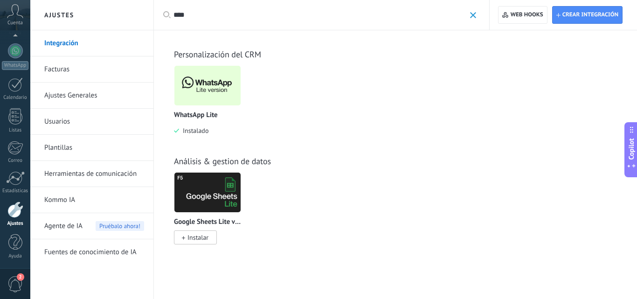
type input "****"
click at [202, 113] on p "WhatsApp Lite" at bounding box center [196, 115] width 44 height 8
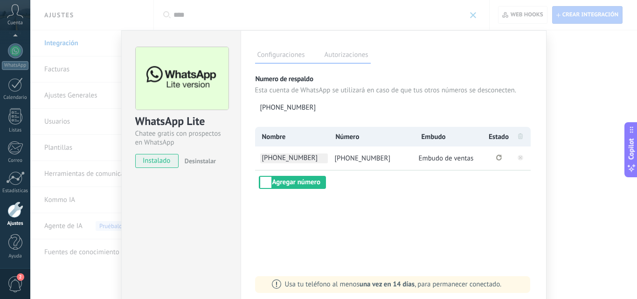
click at [285, 157] on span "[PHONE_NUMBER]" at bounding box center [294, 158] width 68 height 10
click at [211, 159] on span "Desinstalar" at bounding box center [200, 161] width 31 height 8
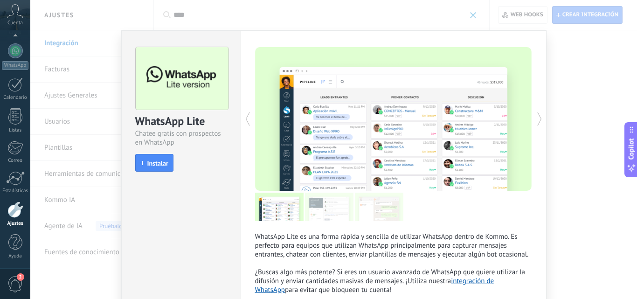
click at [576, 179] on div "WhatsApp Lite Chatee gratis con prospectos en WhatsApp install Instalar WhatsAp…" at bounding box center [333, 149] width 606 height 299
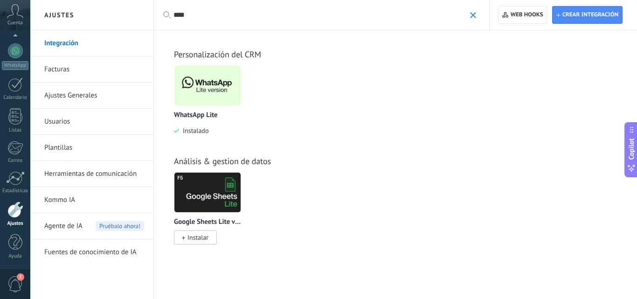
click at [203, 97] on img at bounding box center [207, 85] width 66 height 45
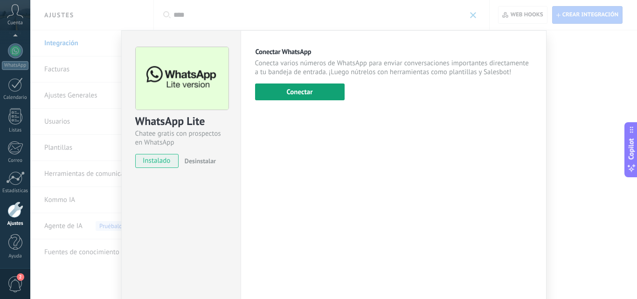
click at [273, 94] on button "Conectar" at bounding box center [300, 91] width 90 height 17
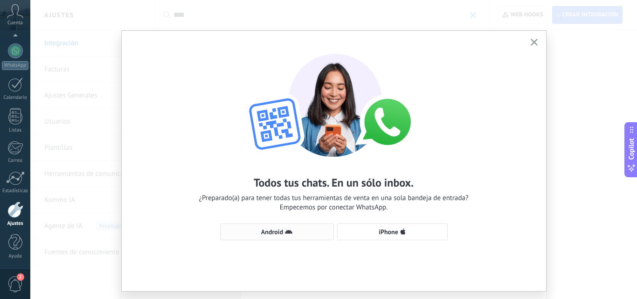
click at [286, 236] on button "Android" at bounding box center [277, 231] width 114 height 17
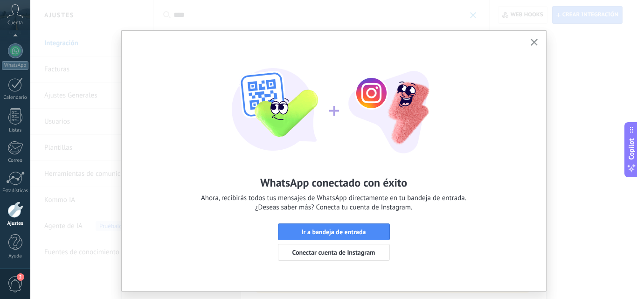
click at [532, 45] on icon "button" at bounding box center [533, 42] width 7 height 7
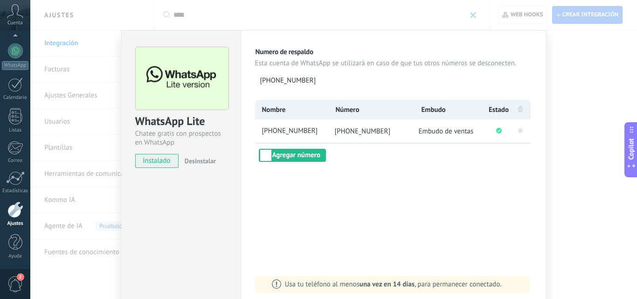
click at [562, 131] on div "WhatsApp Lite Chatee gratis con prospectos en WhatsApp instalado Desinstalar Má…" at bounding box center [333, 149] width 606 height 299
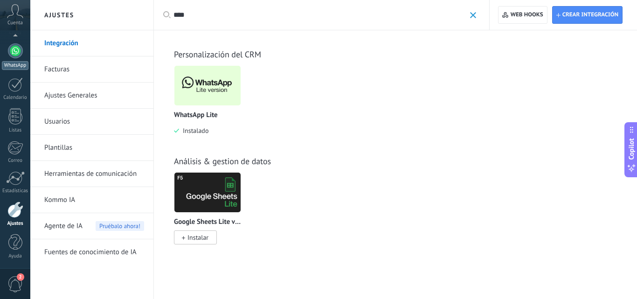
click at [13, 59] on link "WhatsApp" at bounding box center [15, 56] width 30 height 27
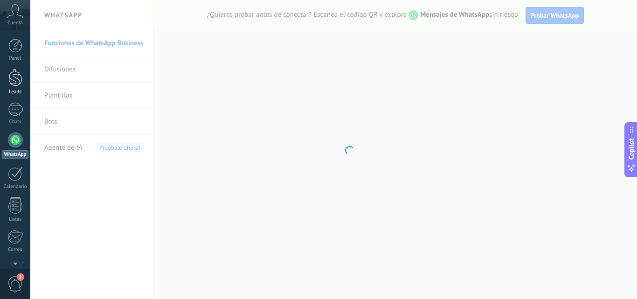
click at [13, 78] on div at bounding box center [15, 77] width 14 height 17
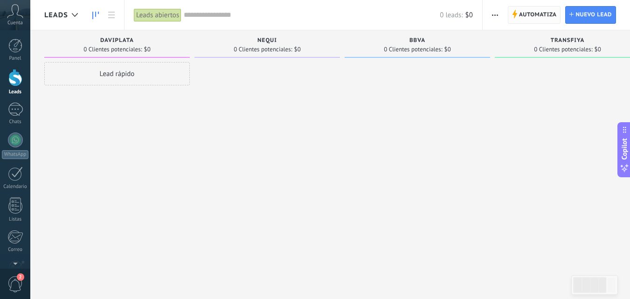
click at [525, 17] on span "Automatiza" at bounding box center [538, 15] width 38 height 17
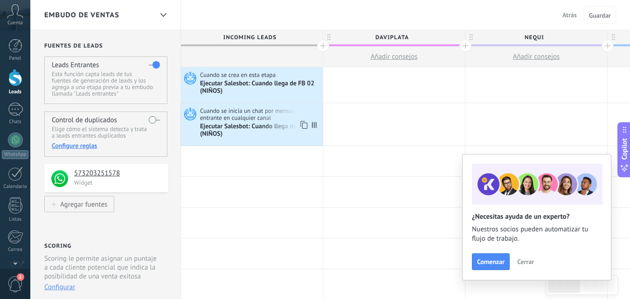
click at [271, 125] on div "Ejecutar Salesbot: Cuando llega de FB 02 (NIÑOS)" at bounding box center [260, 131] width 120 height 16
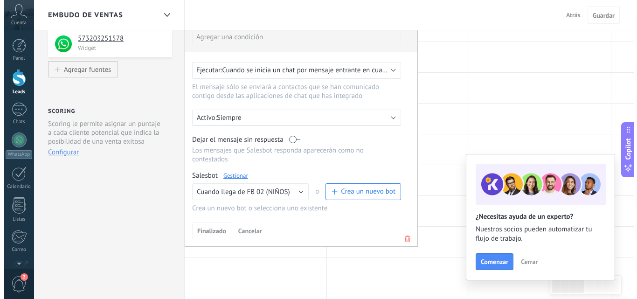
scroll to position [135, 0]
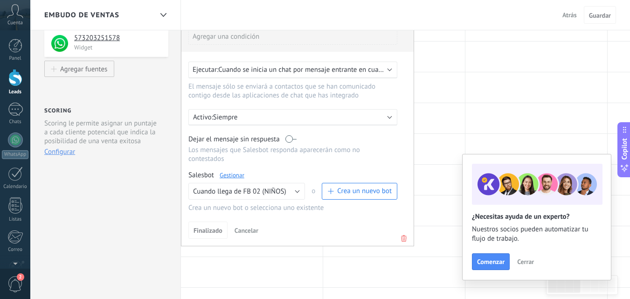
click at [228, 172] on link "Gestionar" at bounding box center [232, 175] width 25 height 8
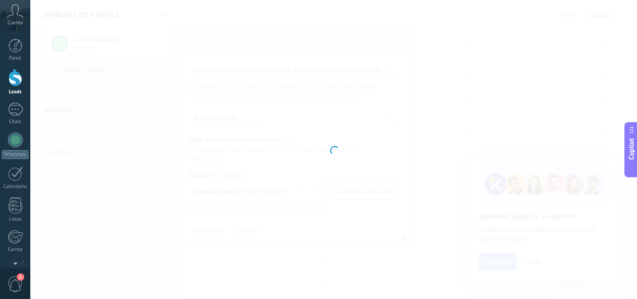
type input "**********"
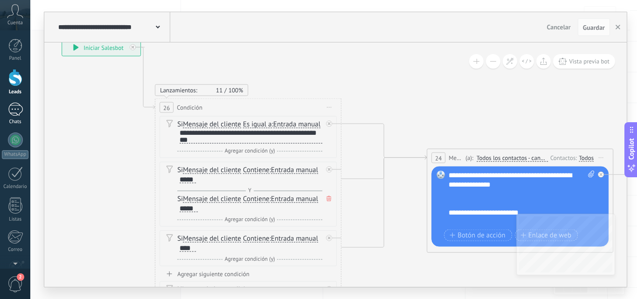
click at [21, 113] on div "1" at bounding box center [15, 110] width 15 height 14
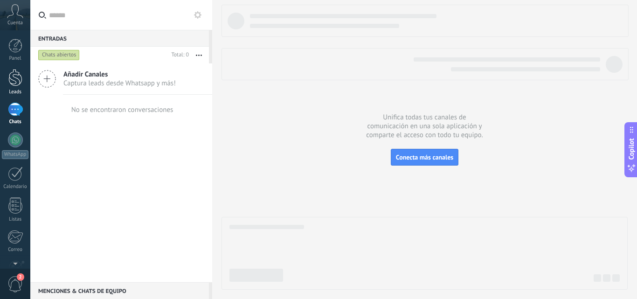
click at [18, 81] on div at bounding box center [15, 77] width 14 height 17
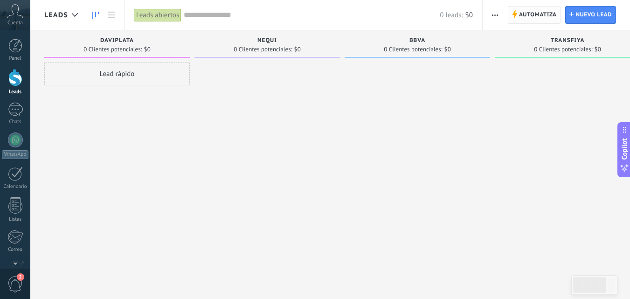
click at [524, 21] on span "Automatiza" at bounding box center [538, 15] width 38 height 17
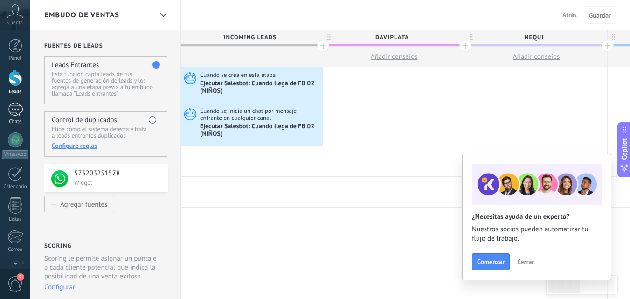
click at [14, 116] on link "1 Chats" at bounding box center [15, 114] width 30 height 22
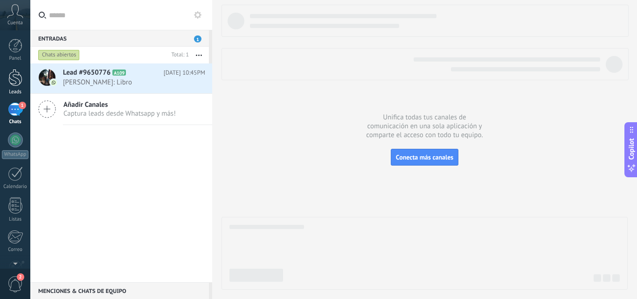
click at [15, 81] on div at bounding box center [15, 77] width 14 height 17
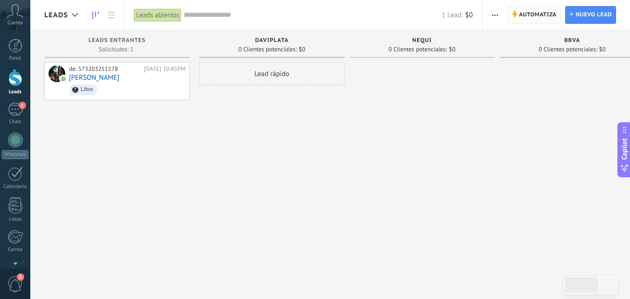
click at [541, 20] on span "Automatiza" at bounding box center [538, 15] width 38 height 17
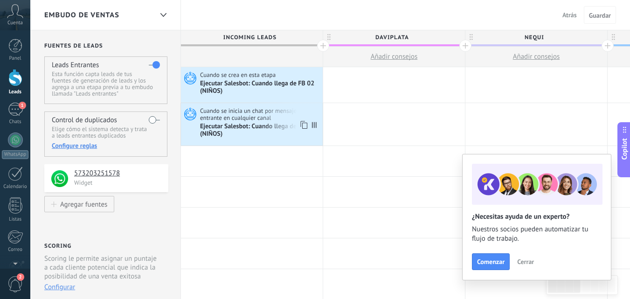
click at [301, 126] on use at bounding box center [303, 125] width 7 height 8
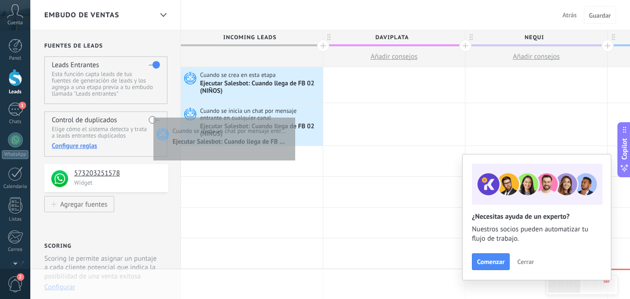
click at [293, 116] on span "Cuando se inicia un chat por mensaje entrante en cualquier canal" at bounding box center [260, 114] width 120 height 15
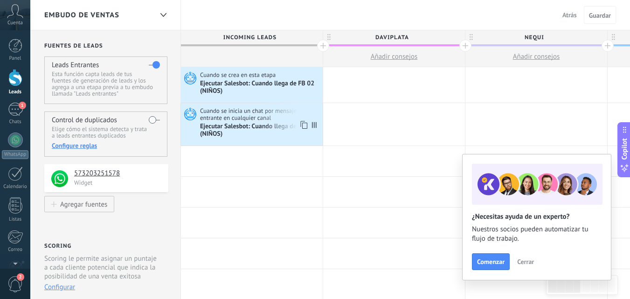
click at [185, 111] on icon at bounding box center [189, 114] width 16 height 14
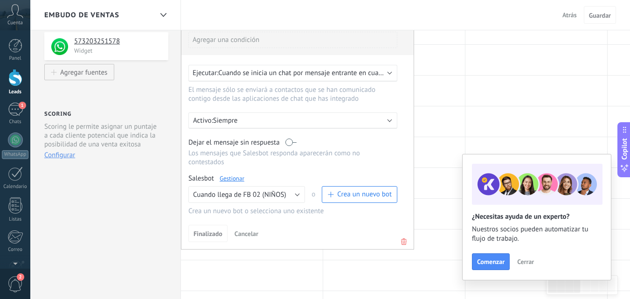
scroll to position [132, 0]
click at [401, 238] on icon at bounding box center [404, 240] width 10 height 11
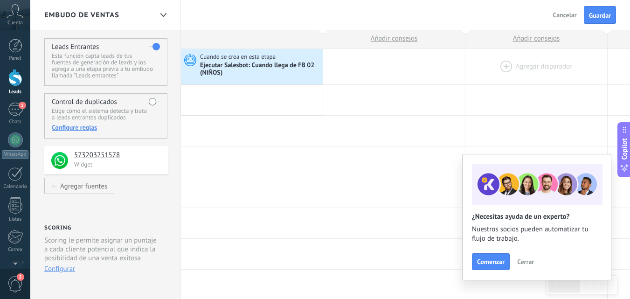
scroll to position [16, 0]
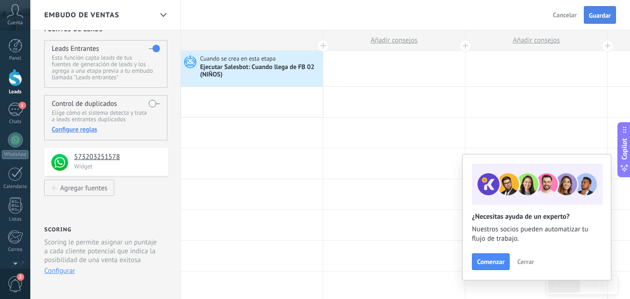
click at [592, 16] on span "Guardar" at bounding box center [600, 15] width 22 height 7
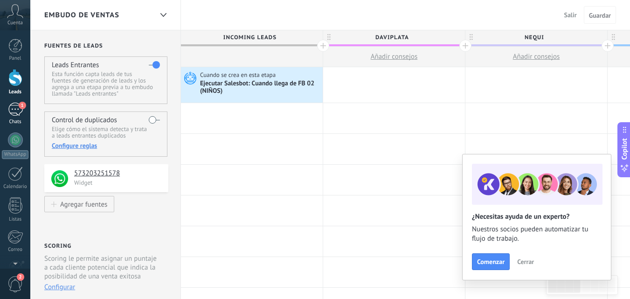
click at [10, 110] on div "1" at bounding box center [15, 110] width 15 height 14
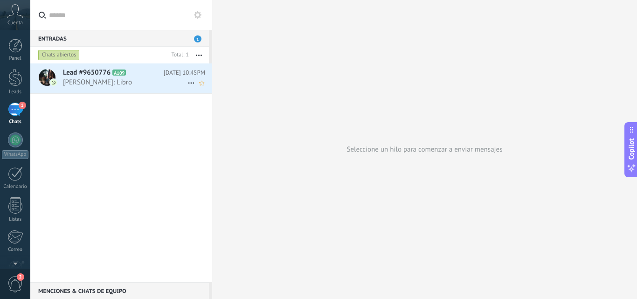
click at [110, 77] on div "Lead #9650776 A109 Hoy 10:45PM Miguel Linares: Libro" at bounding box center [137, 77] width 149 height 29
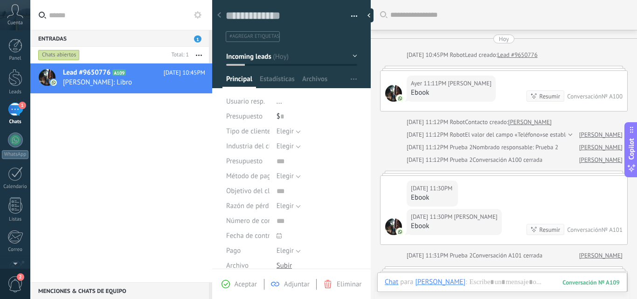
scroll to position [706, 0]
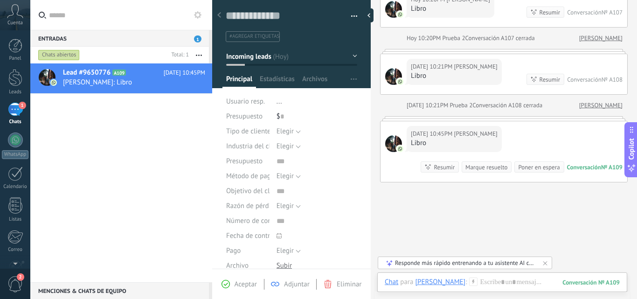
click at [336, 288] on div "Aceptar Adjuntar Eliminar" at bounding box center [291, 284] width 154 height 11
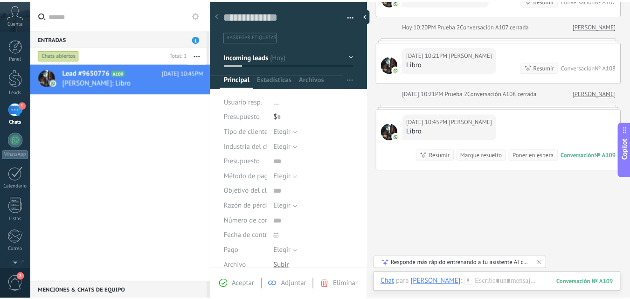
scroll to position [752, 0]
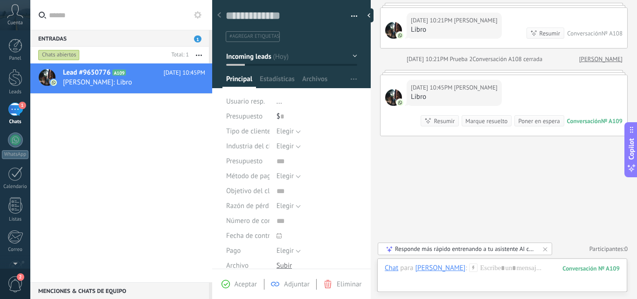
click at [344, 285] on span "Eliminar" at bounding box center [349, 284] width 25 height 9
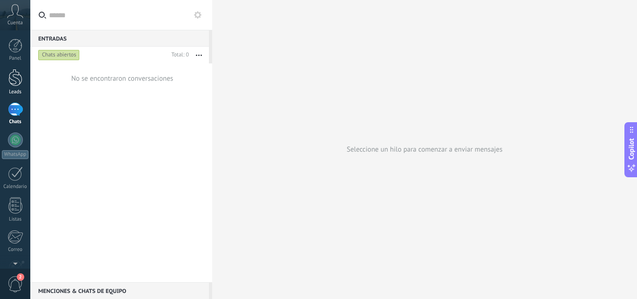
click at [6, 89] on link "Leads" at bounding box center [15, 82] width 30 height 26
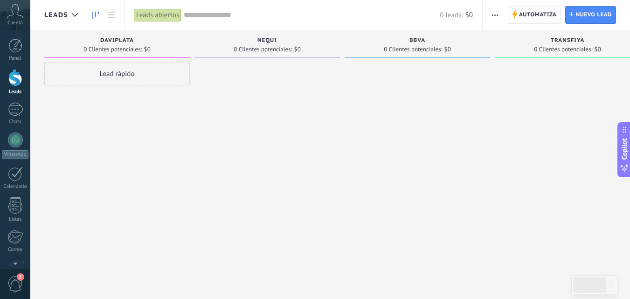
click at [535, 14] on span "Automatiza" at bounding box center [538, 15] width 38 height 17
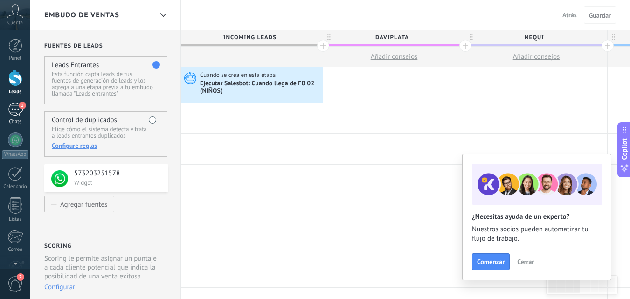
click at [1, 111] on link "1 Chats" at bounding box center [15, 114] width 30 height 22
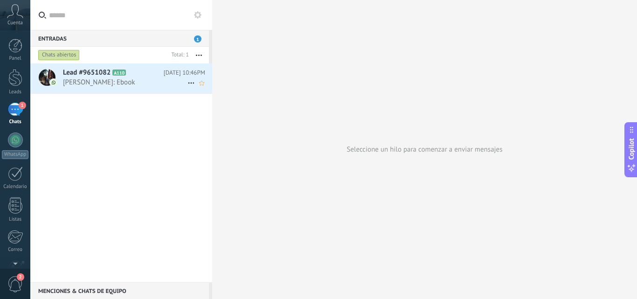
click at [78, 81] on span "[PERSON_NAME]: Ebook" at bounding box center [125, 82] width 124 height 9
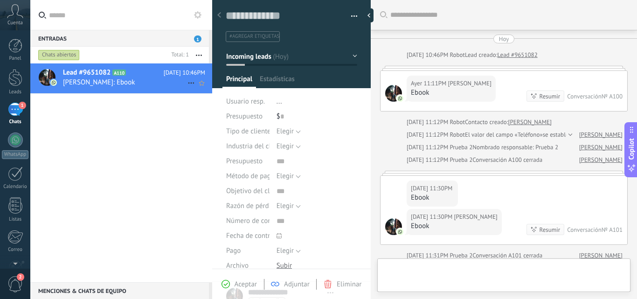
type textarea "**********"
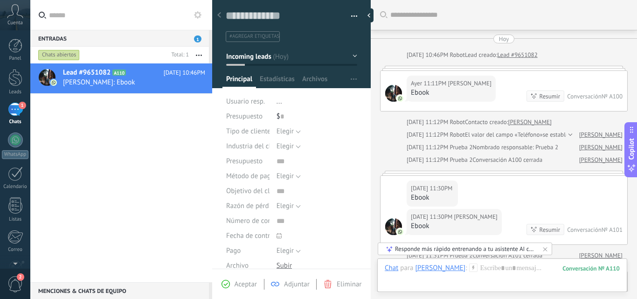
scroll to position [14, 0]
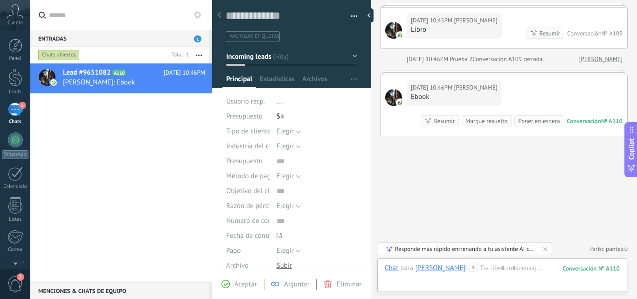
click at [338, 281] on span "Eliminar" at bounding box center [349, 284] width 25 height 9
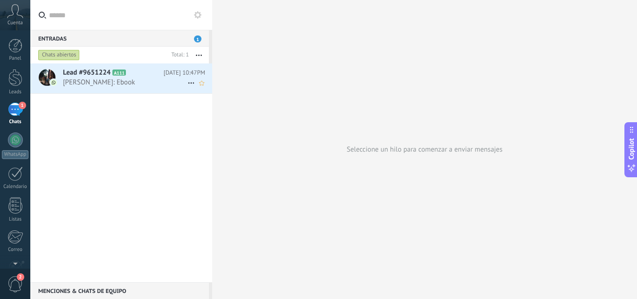
click at [89, 75] on span "Lead #9651224" at bounding box center [87, 72] width 48 height 9
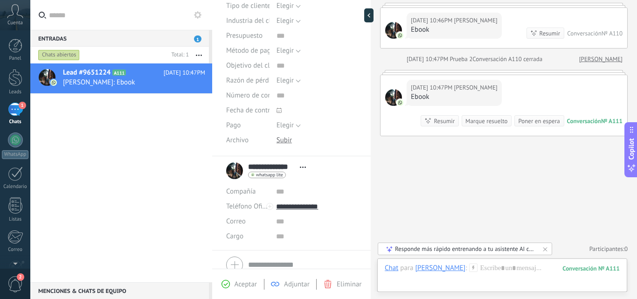
scroll to position [166, 0]
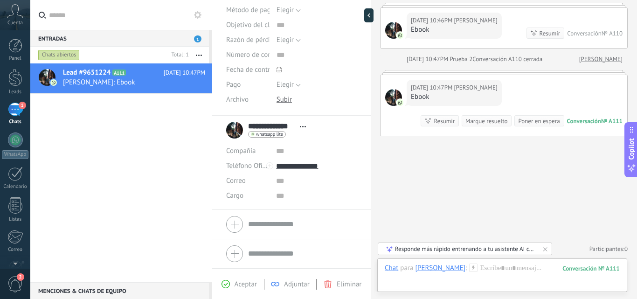
click at [228, 285] on icon at bounding box center [225, 284] width 8 height 8
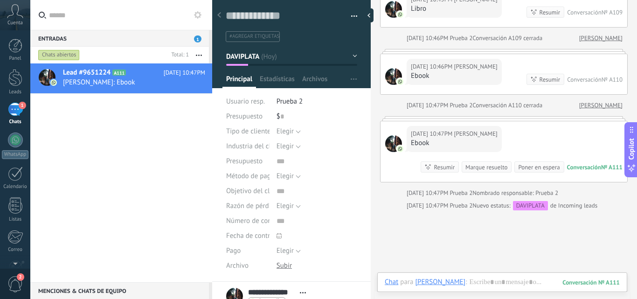
scroll to position [14, 0]
click at [16, 84] on div at bounding box center [15, 77] width 14 height 17
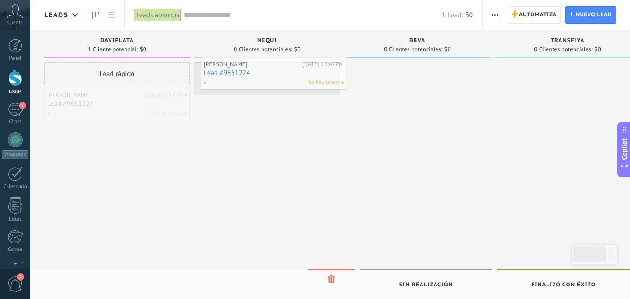
drag, startPoint x: 110, startPoint y: 109, endPoint x: 267, endPoint y: 78, distance: 159.6
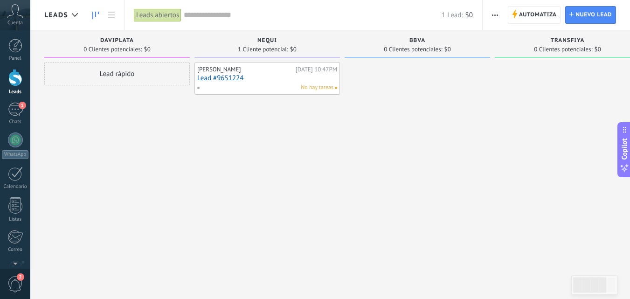
click at [286, 81] on link "Lead #9651224" at bounding box center [267, 78] width 140 height 8
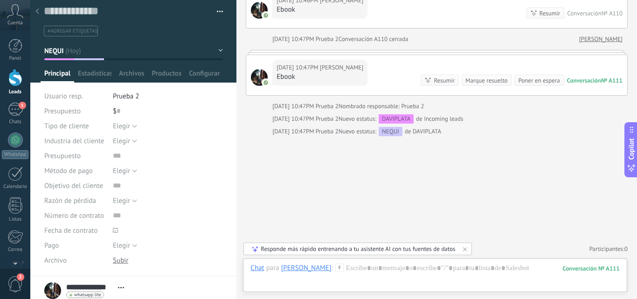
scroll to position [3, 0]
click at [217, 14] on span "button" at bounding box center [220, 14] width 7 height 2
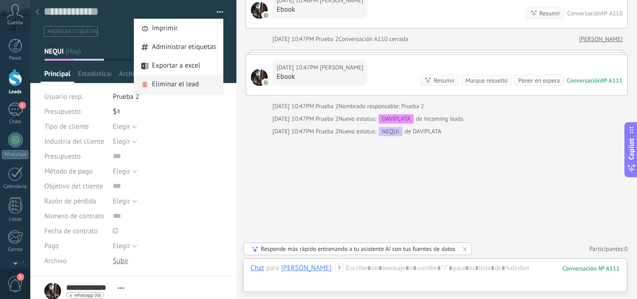
click at [170, 83] on span "Eliminar el lead" at bounding box center [175, 84] width 47 height 19
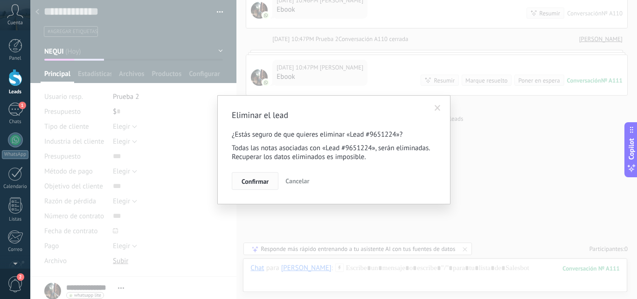
click at [250, 178] on span "Confirmar" at bounding box center [254, 181] width 27 height 7
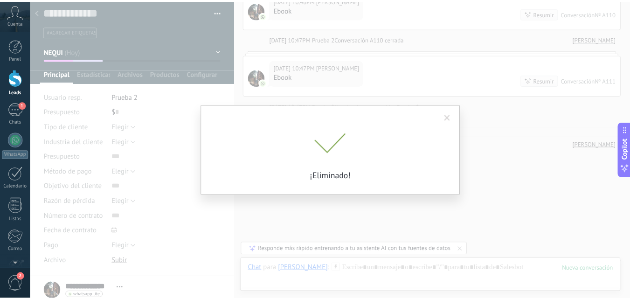
scroll to position [902, 0]
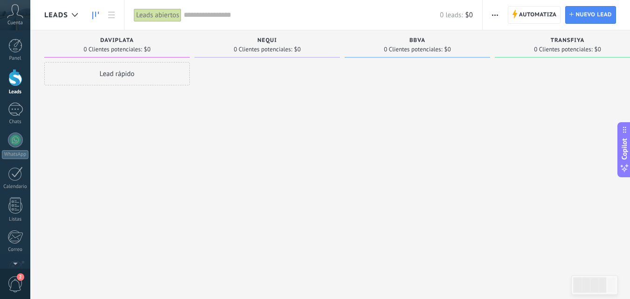
click at [14, 84] on div at bounding box center [15, 77] width 14 height 17
click at [547, 12] on span "Automatiza" at bounding box center [538, 15] width 38 height 17
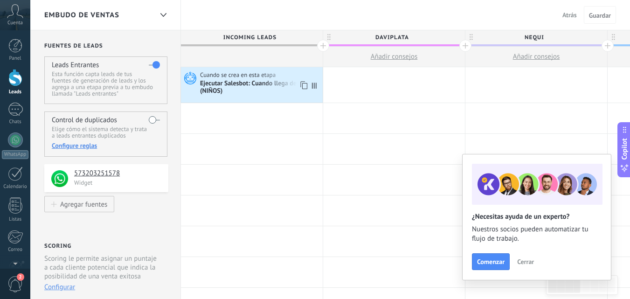
click at [190, 77] on icon at bounding box center [189, 78] width 16 height 14
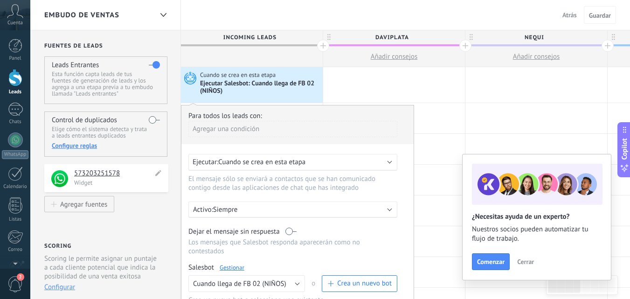
click at [161, 173] on div "**********" at bounding box center [106, 178] width 124 height 28
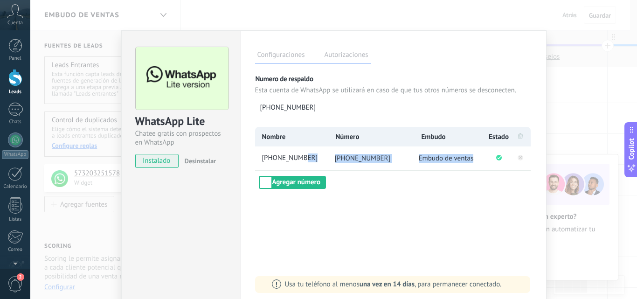
drag, startPoint x: 476, startPoint y: 158, endPoint x: 298, endPoint y: 151, distance: 178.2
click at [298, 151] on ul "[PHONE_NUMBER] [PHONE_NUMBER] Embudo de ventas" at bounding box center [392, 157] width 275 height 23
click at [330, 50] on div "Configuraciones Autorizaciones" at bounding box center [313, 55] width 116 height 16
click at [330, 52] on label "Autorizaciones" at bounding box center [346, 56] width 48 height 14
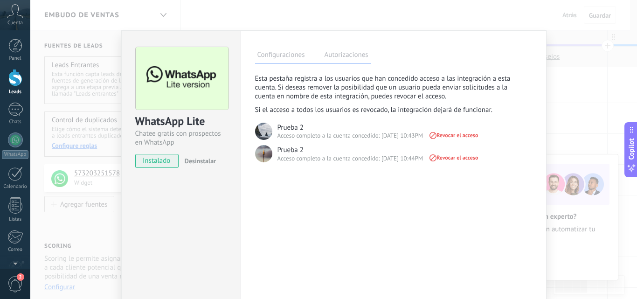
click at [300, 55] on label "Configuraciones" at bounding box center [281, 56] width 52 height 14
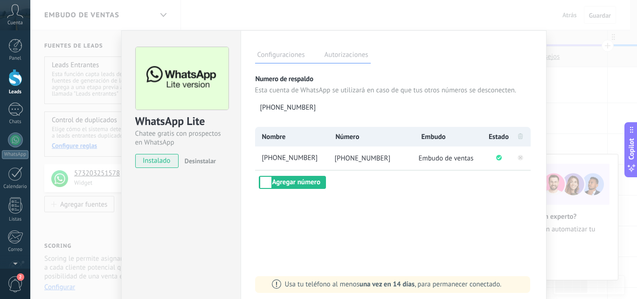
click at [352, 55] on label "Autorizaciones" at bounding box center [346, 56] width 48 height 14
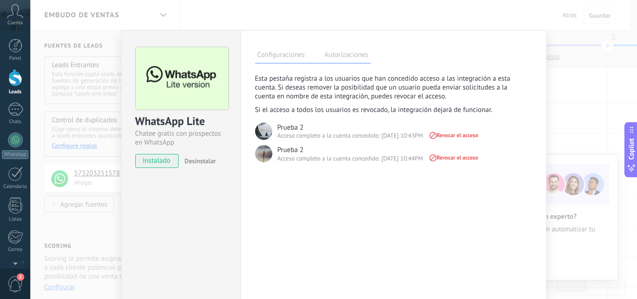
click at [277, 54] on label "Configuraciones" at bounding box center [281, 56] width 52 height 14
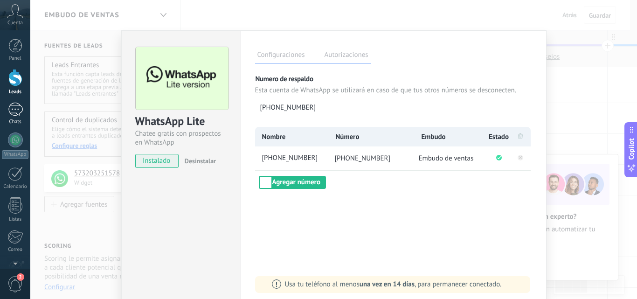
click at [12, 104] on div "1" at bounding box center [15, 110] width 15 height 14
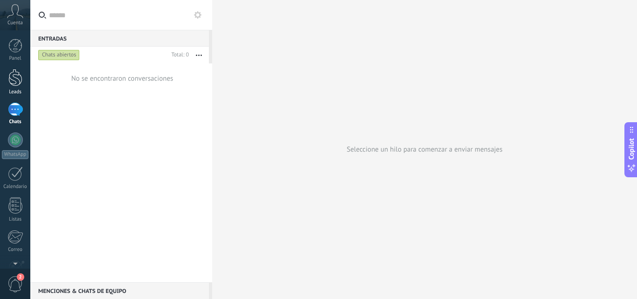
click at [13, 84] on div at bounding box center [15, 77] width 14 height 17
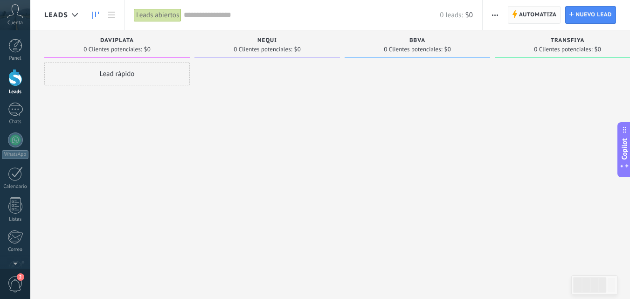
click at [528, 12] on span "Automatiza" at bounding box center [538, 15] width 38 height 17
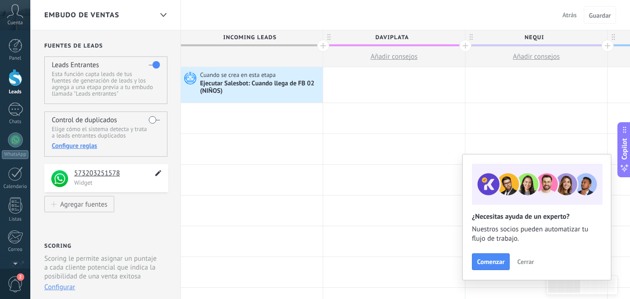
click at [157, 172] on icon at bounding box center [158, 172] width 11 height 11
type textarea "**********"
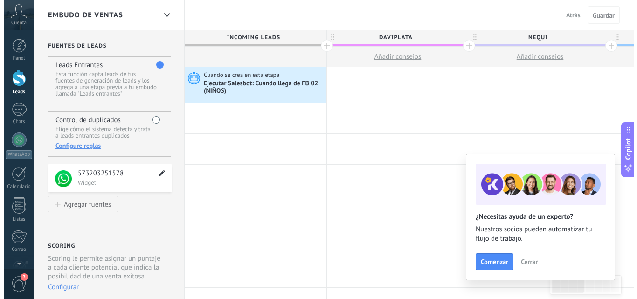
scroll to position [9, 0]
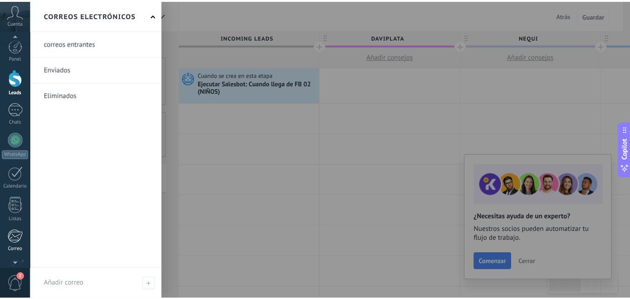
scroll to position [89, 0]
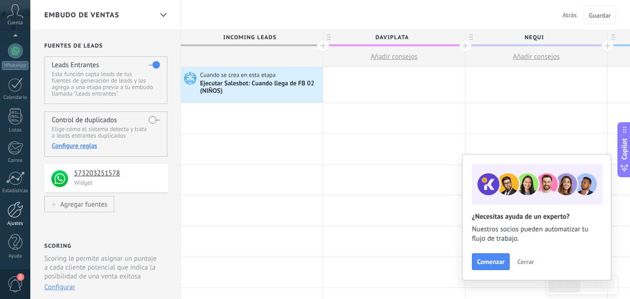
click at [12, 212] on div at bounding box center [15, 209] width 16 height 16
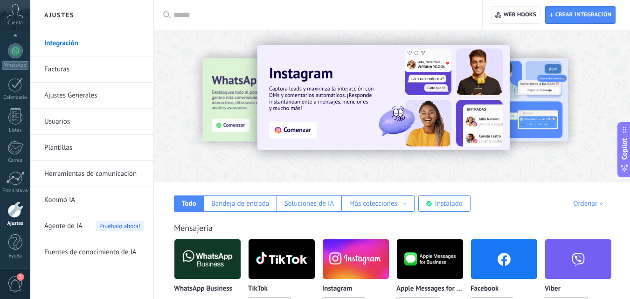
click at [109, 177] on link "Herramientas de comunicación" at bounding box center [94, 174] width 100 height 26
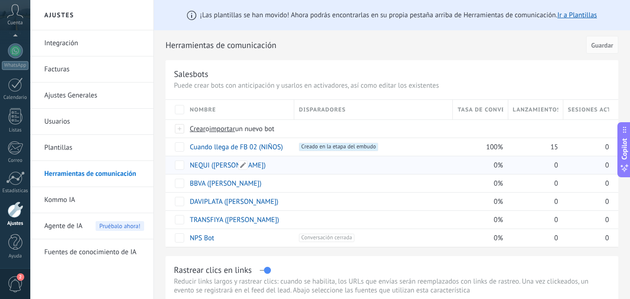
click at [207, 167] on link "NEQUI ([PERSON_NAME])" at bounding box center [228, 165] width 76 height 9
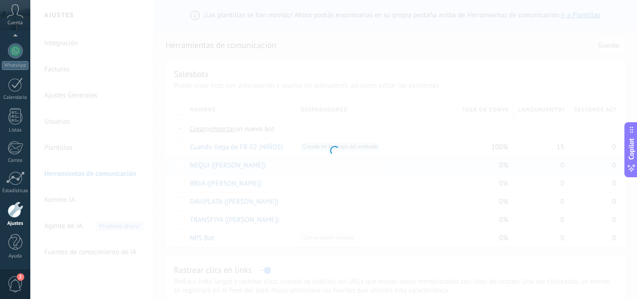
type input "**********"
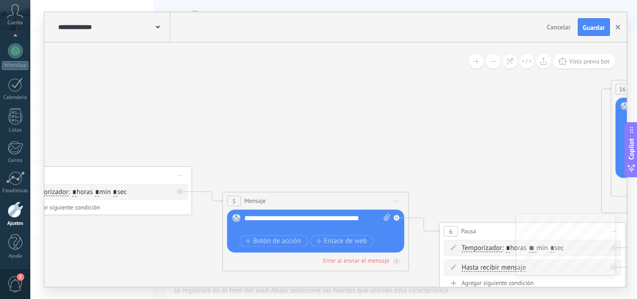
click at [615, 23] on button "button" at bounding box center [618, 27] width 14 height 18
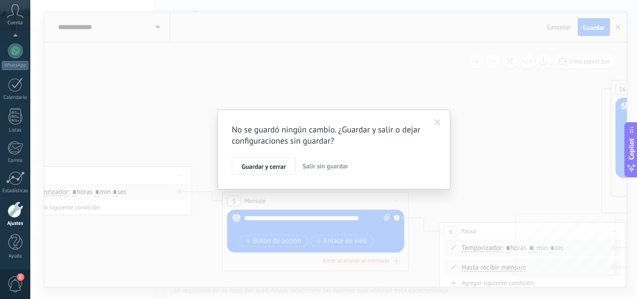
click at [309, 169] on span "Salir sin guardar" at bounding box center [326, 166] width 46 height 8
